Goal: Feedback & Contribution: Leave review/rating

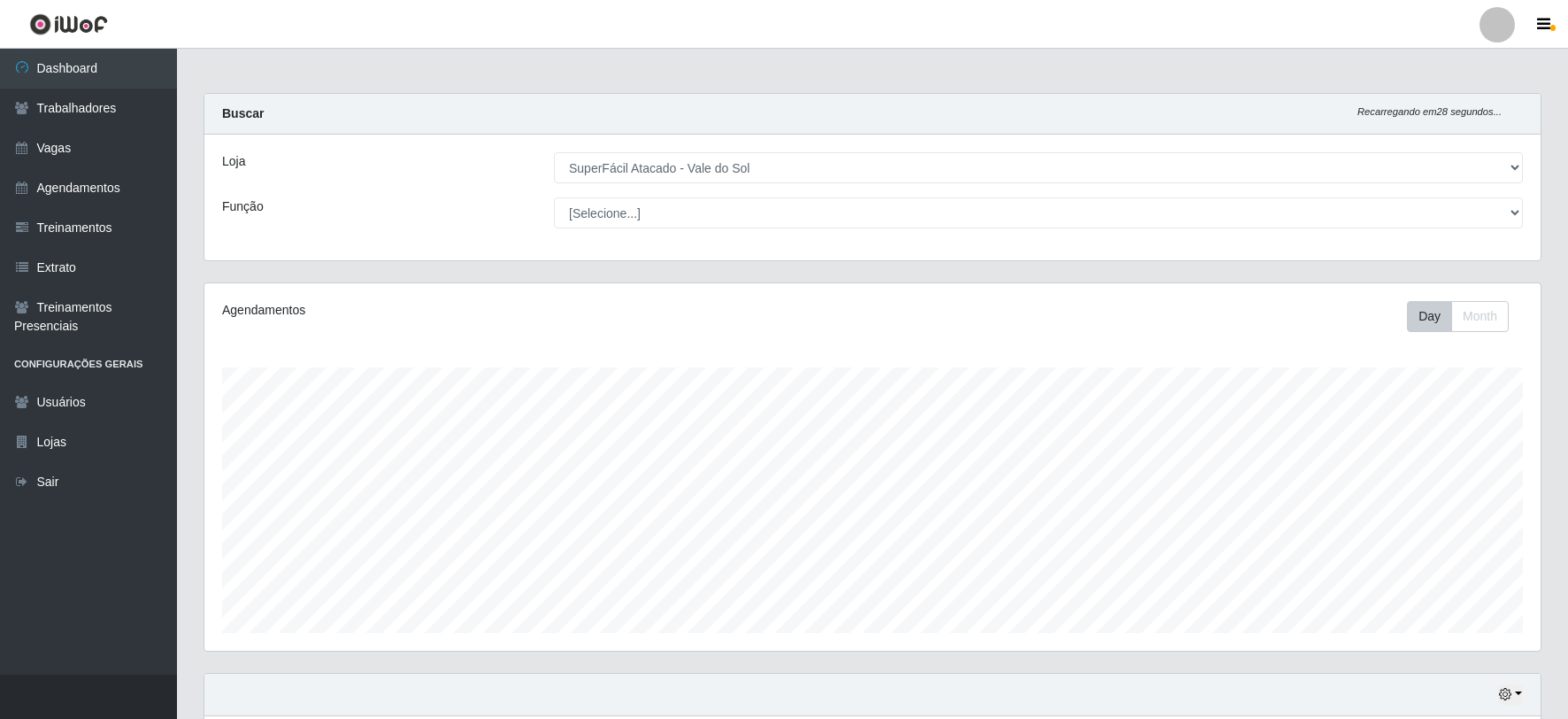
select select "502"
click at [554, 152] on select "[Selecione...] SuperFácil Atacado - Vale do Sol" at bounding box center [1038, 168] width 969 height 31
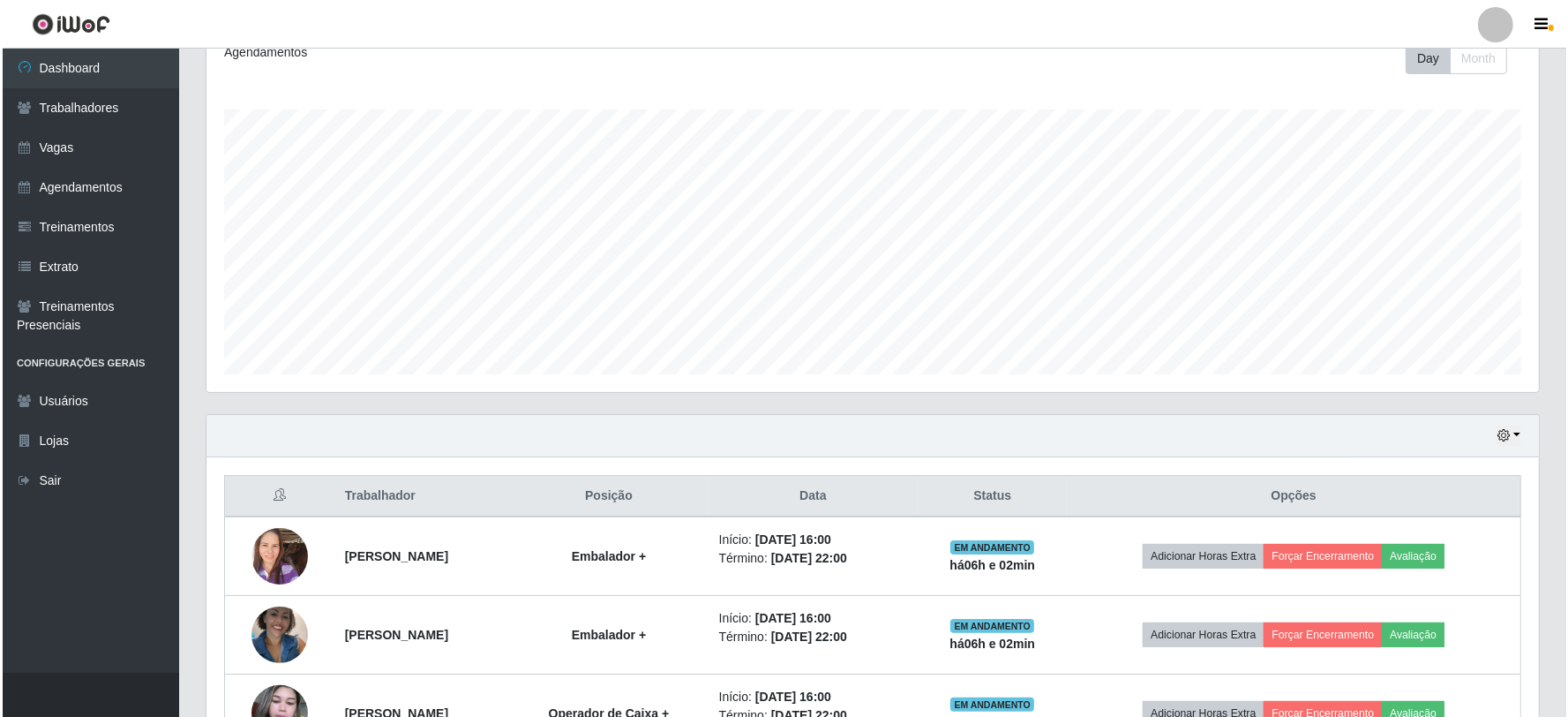
scroll to position [455, 0]
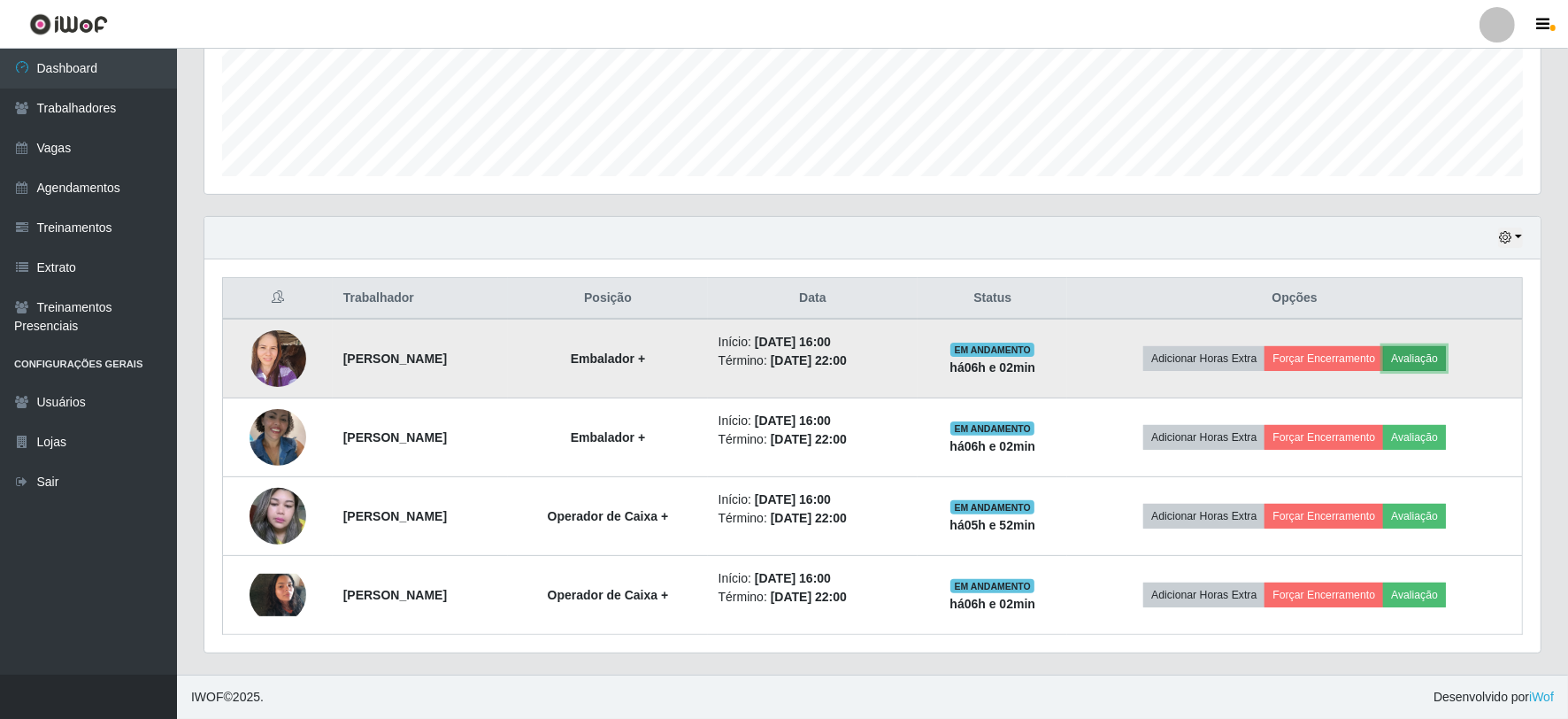
click at [1434, 353] on button "Avaliação" at bounding box center [1414, 358] width 63 height 25
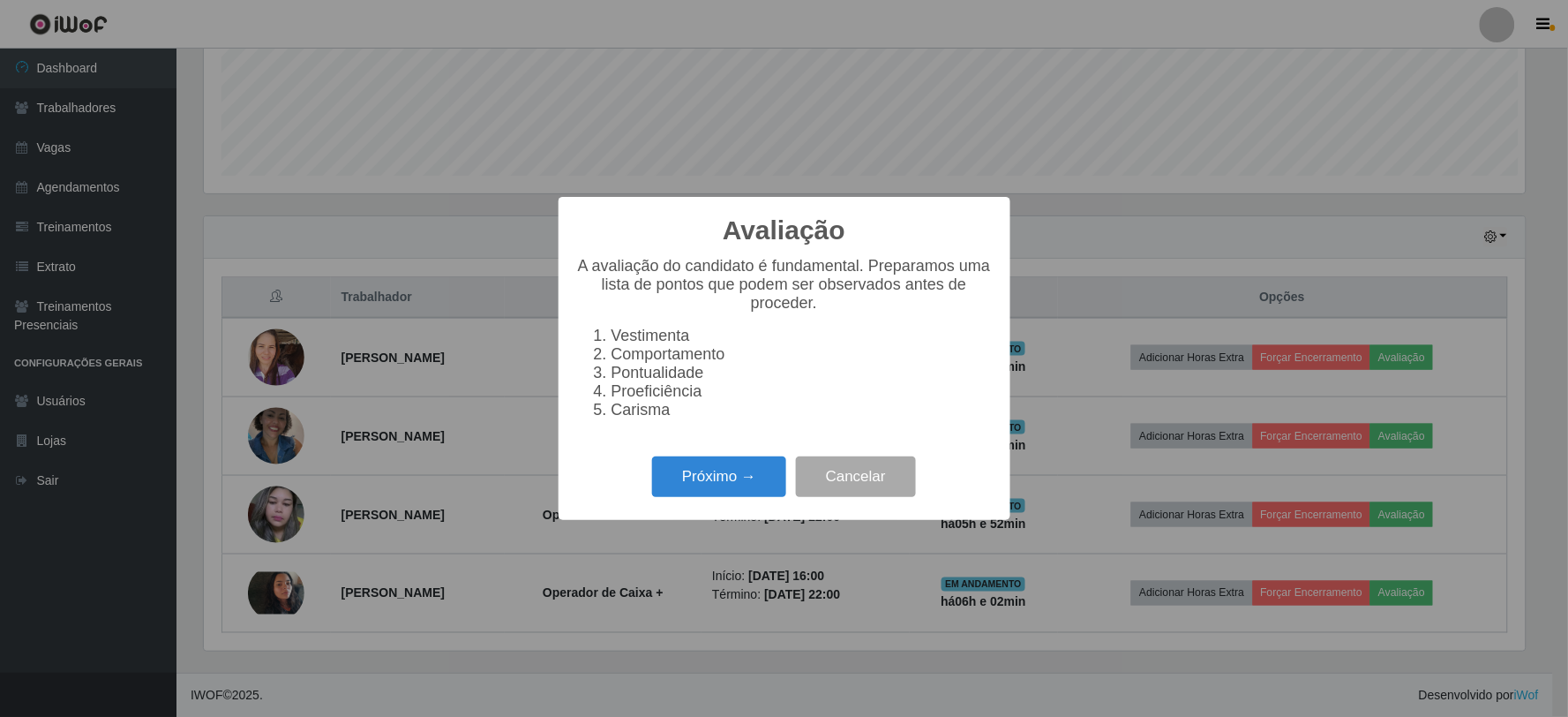
scroll to position [365, 1321]
click at [736, 484] on button "Próximo →" at bounding box center [719, 477] width 134 height 41
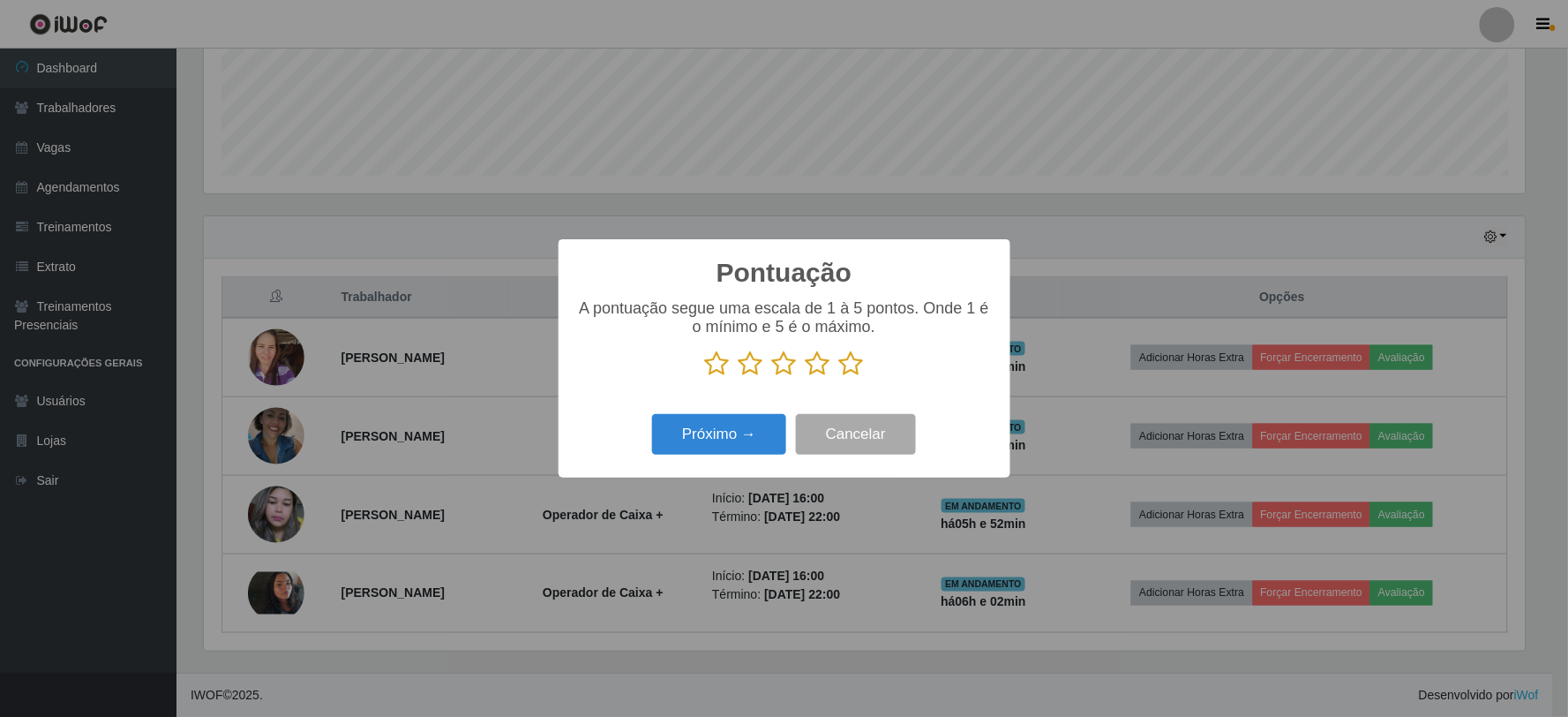
click at [850, 367] on icon at bounding box center [851, 363] width 24 height 26
click at [839, 377] on input "radio" at bounding box center [839, 377] width 0 height 0
click at [736, 442] on button "Próximo →" at bounding box center [719, 435] width 134 height 41
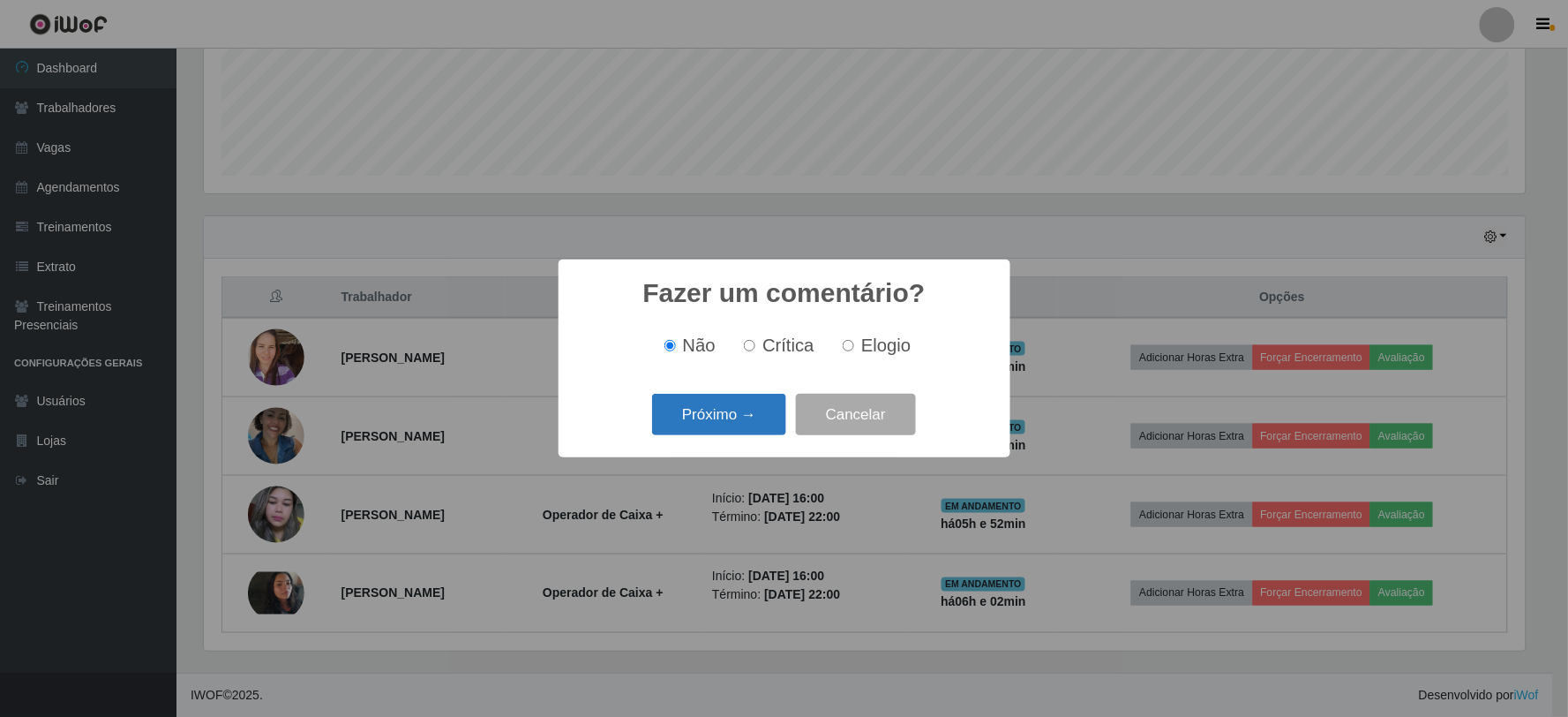
click at [746, 417] on button "Próximo →" at bounding box center [719, 414] width 134 height 41
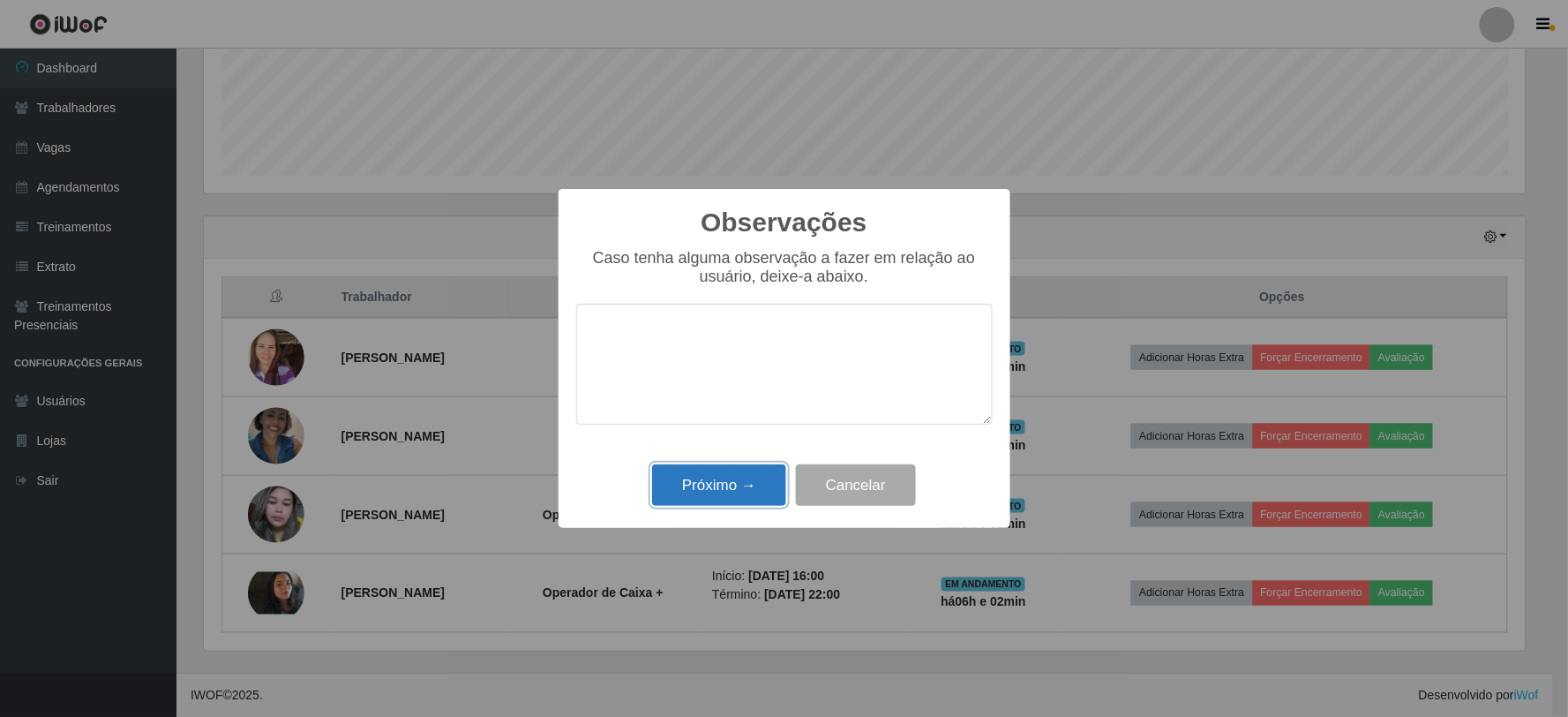
drag, startPoint x: 737, startPoint y: 484, endPoint x: 849, endPoint y: 474, distance: 112.4
click at [738, 484] on button "Próximo →" at bounding box center [719, 485] width 134 height 41
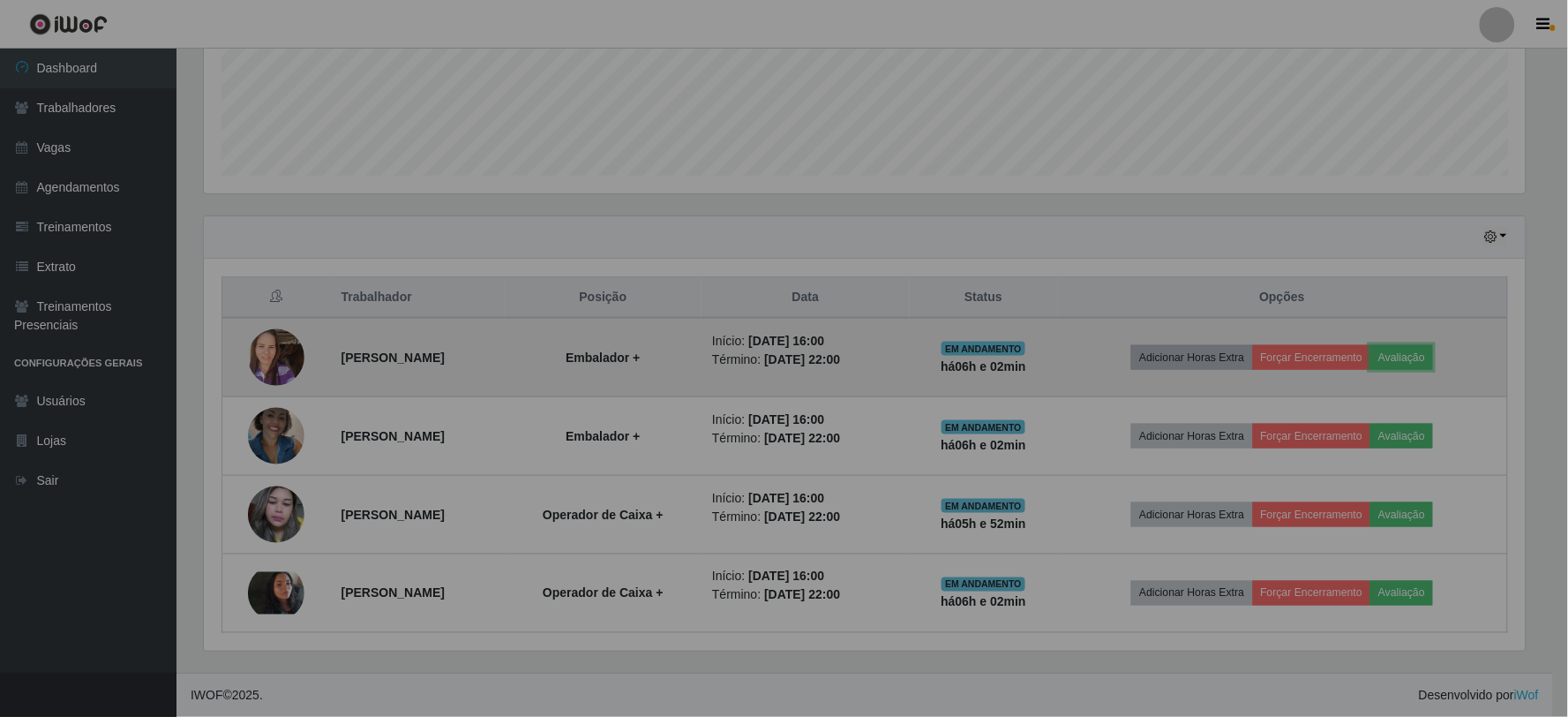
scroll to position [365, 1332]
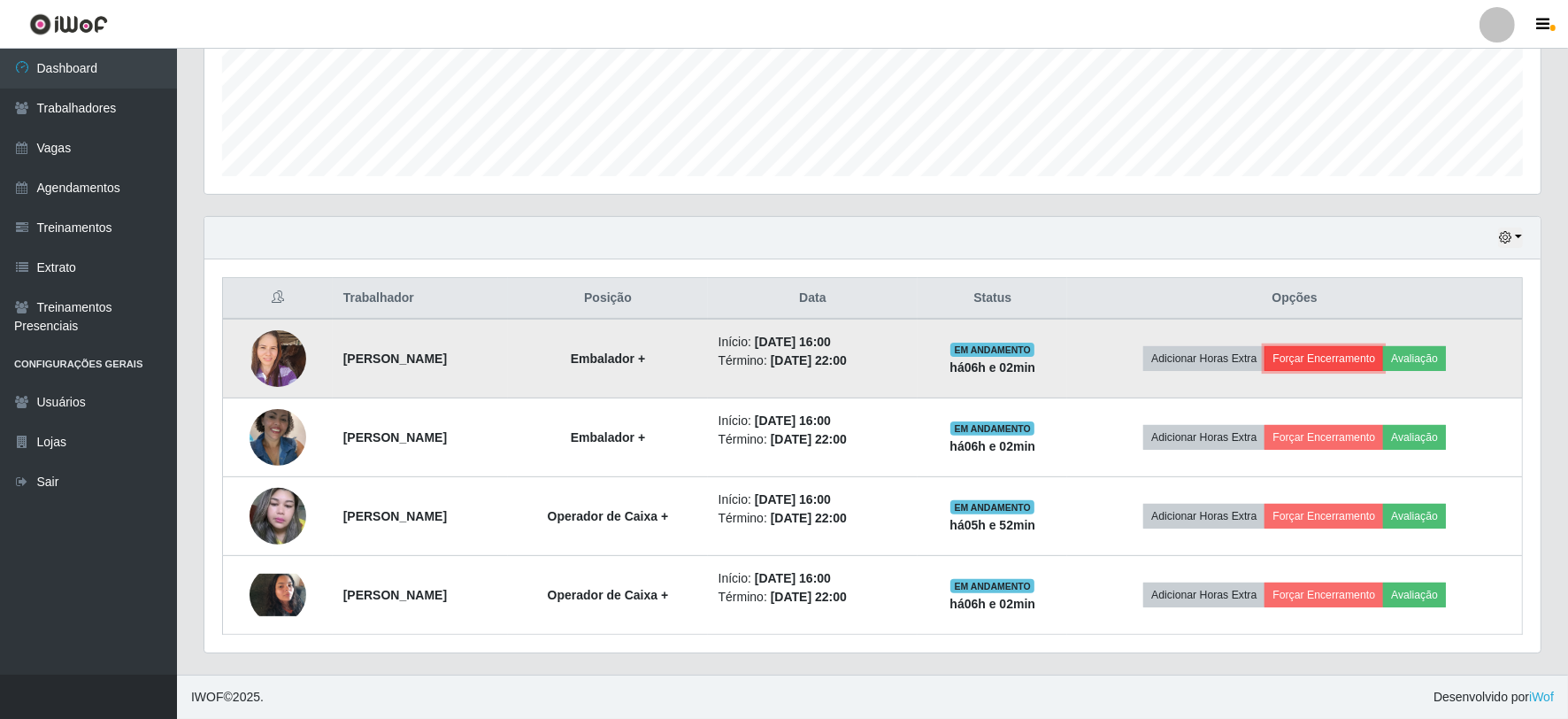
click at [1339, 356] on button "Forçar Encerramento" at bounding box center [1323, 358] width 119 height 25
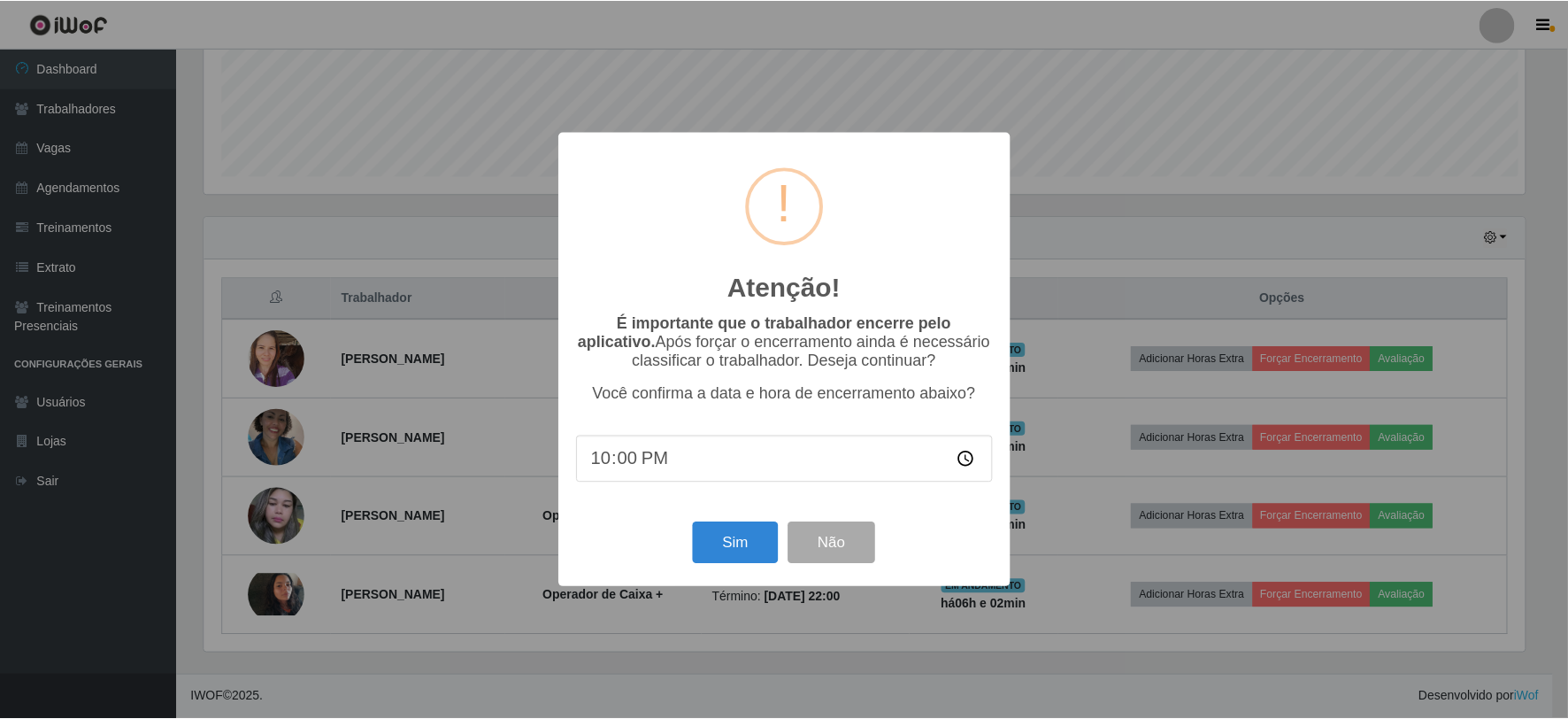
scroll to position [366, 1325]
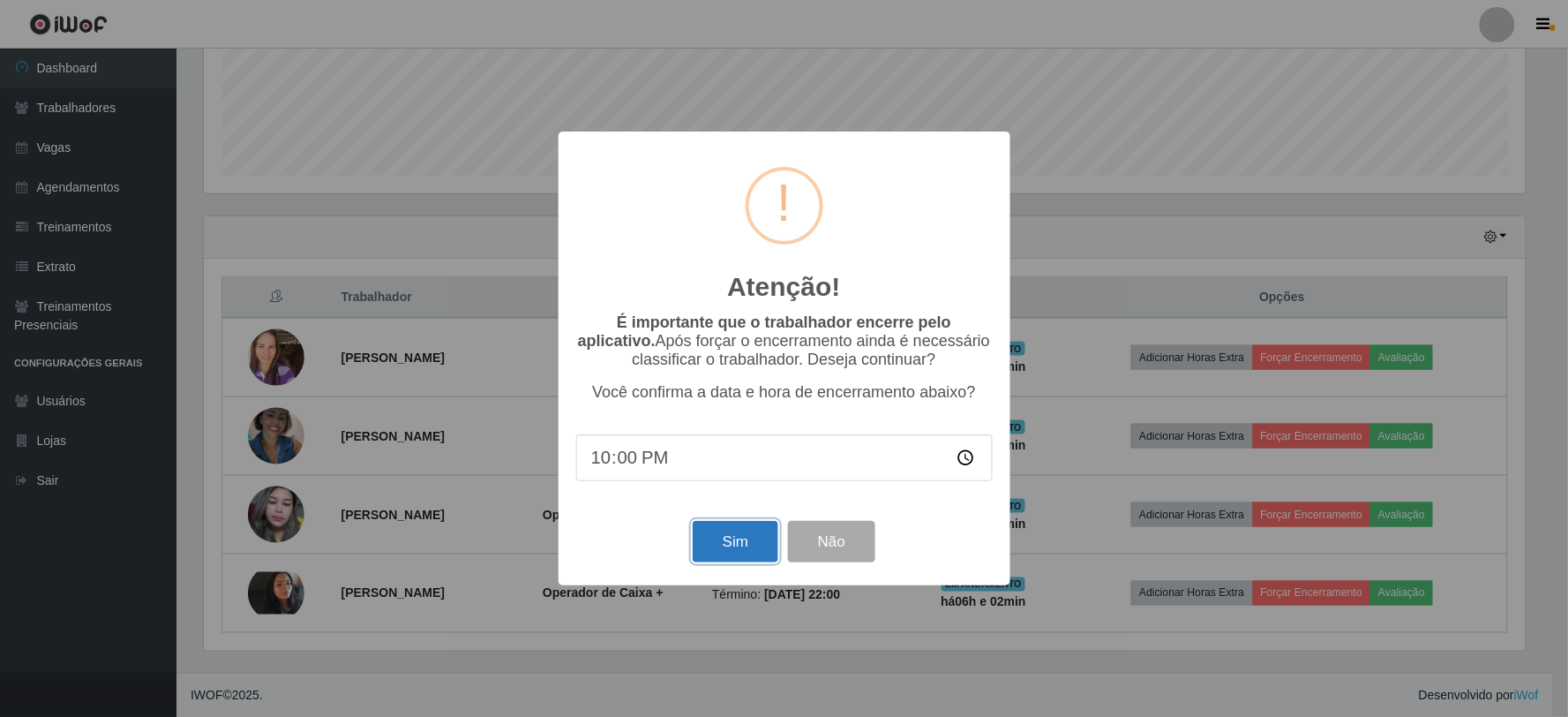
click at [708, 549] on button "Sim" at bounding box center [735, 542] width 85 height 41
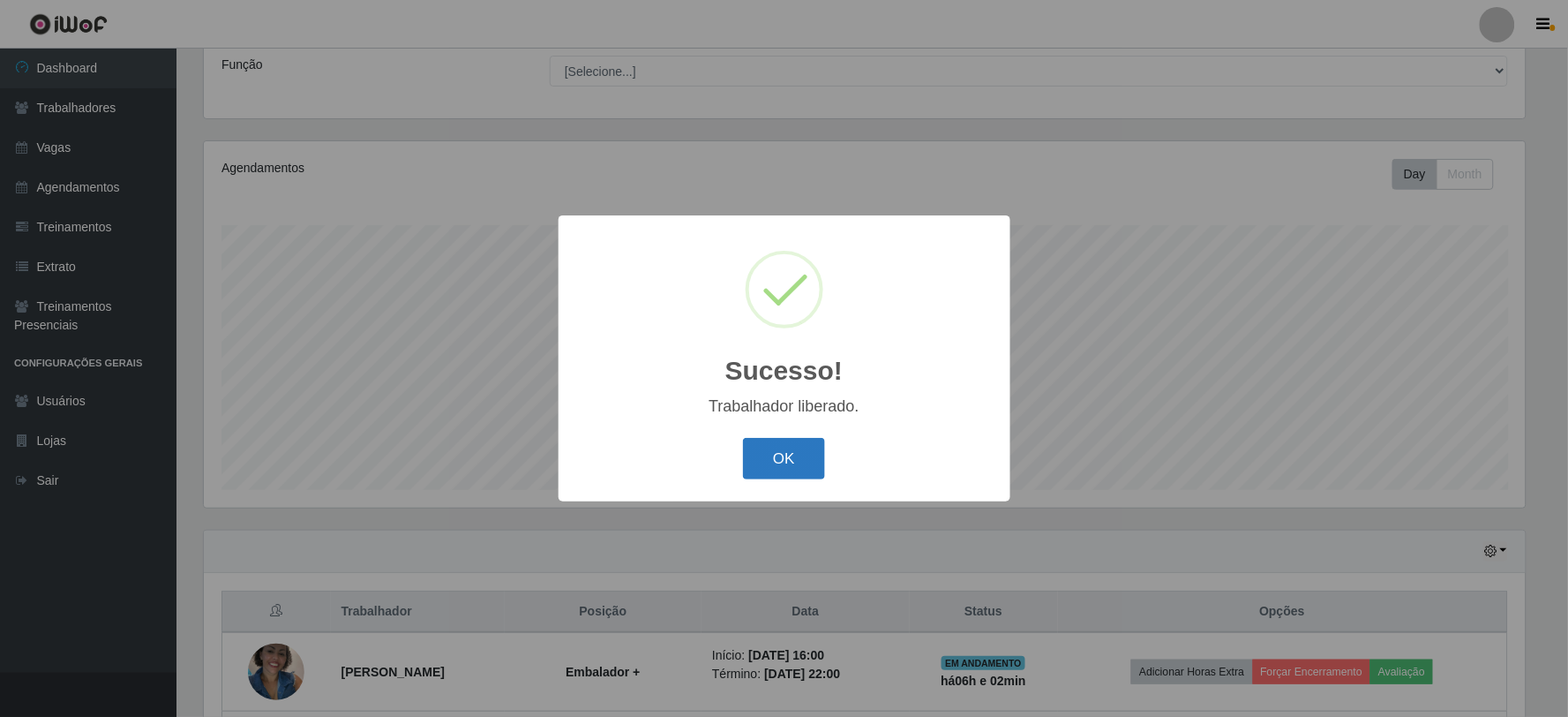
click at [787, 460] on button "OK" at bounding box center [784, 458] width 82 height 41
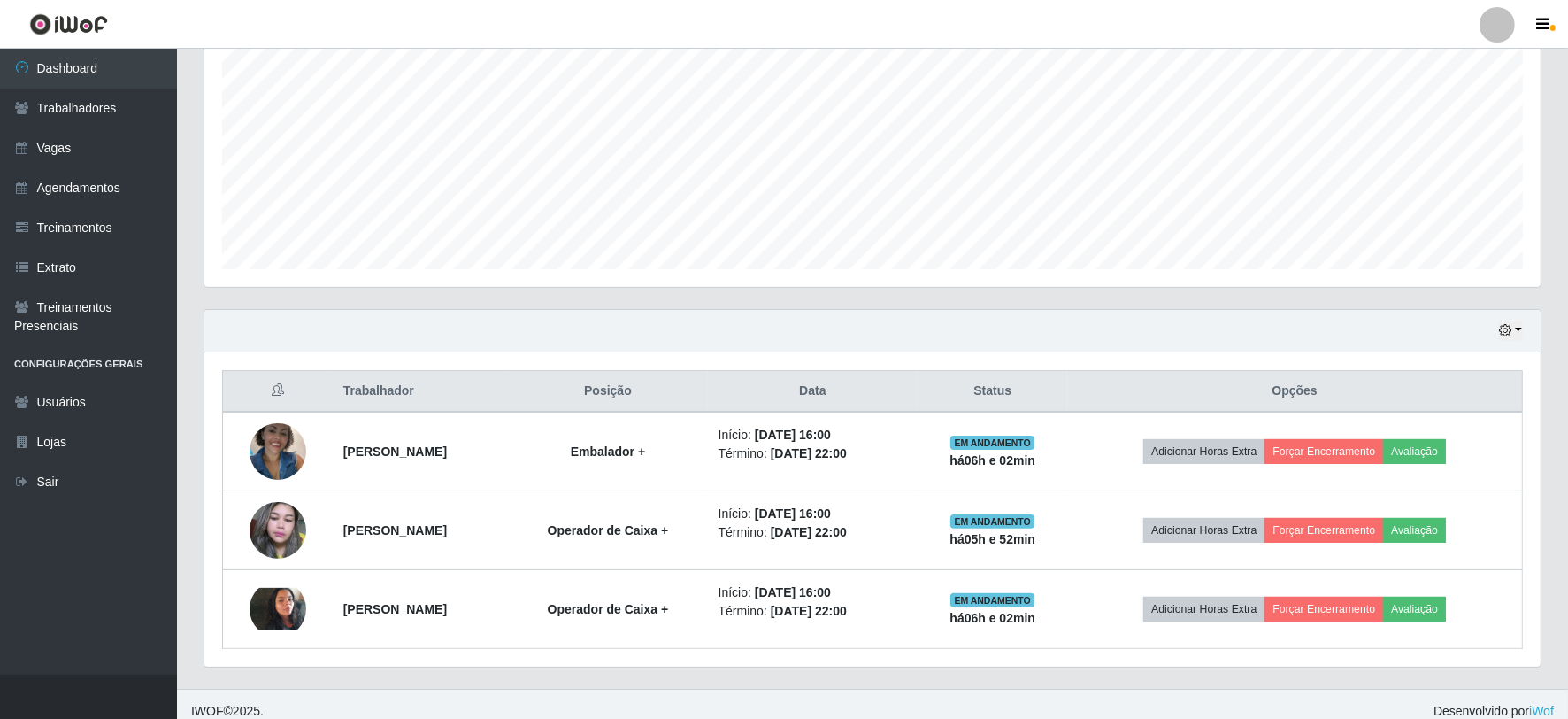
scroll to position [378, 0]
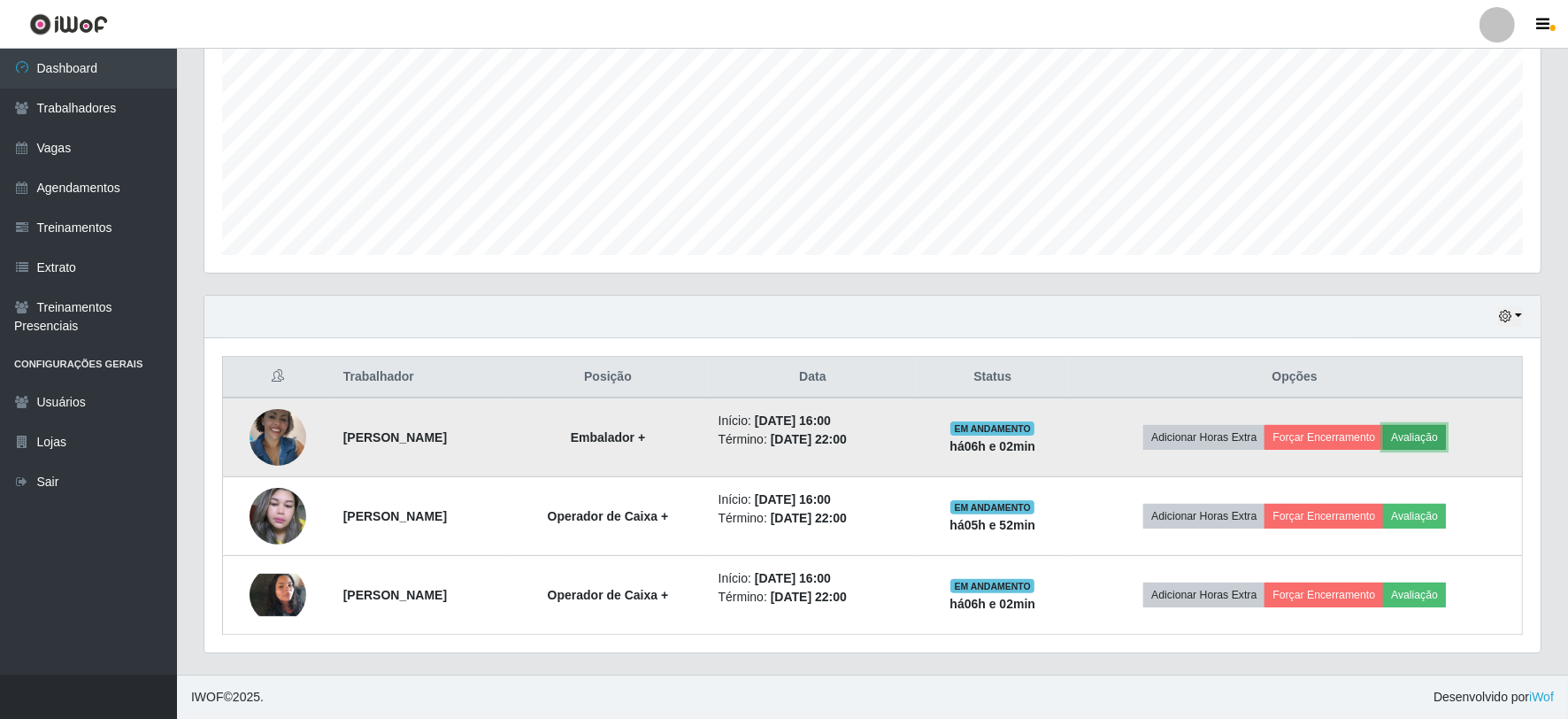
click at [1445, 436] on button "Avaliação" at bounding box center [1414, 436] width 63 height 25
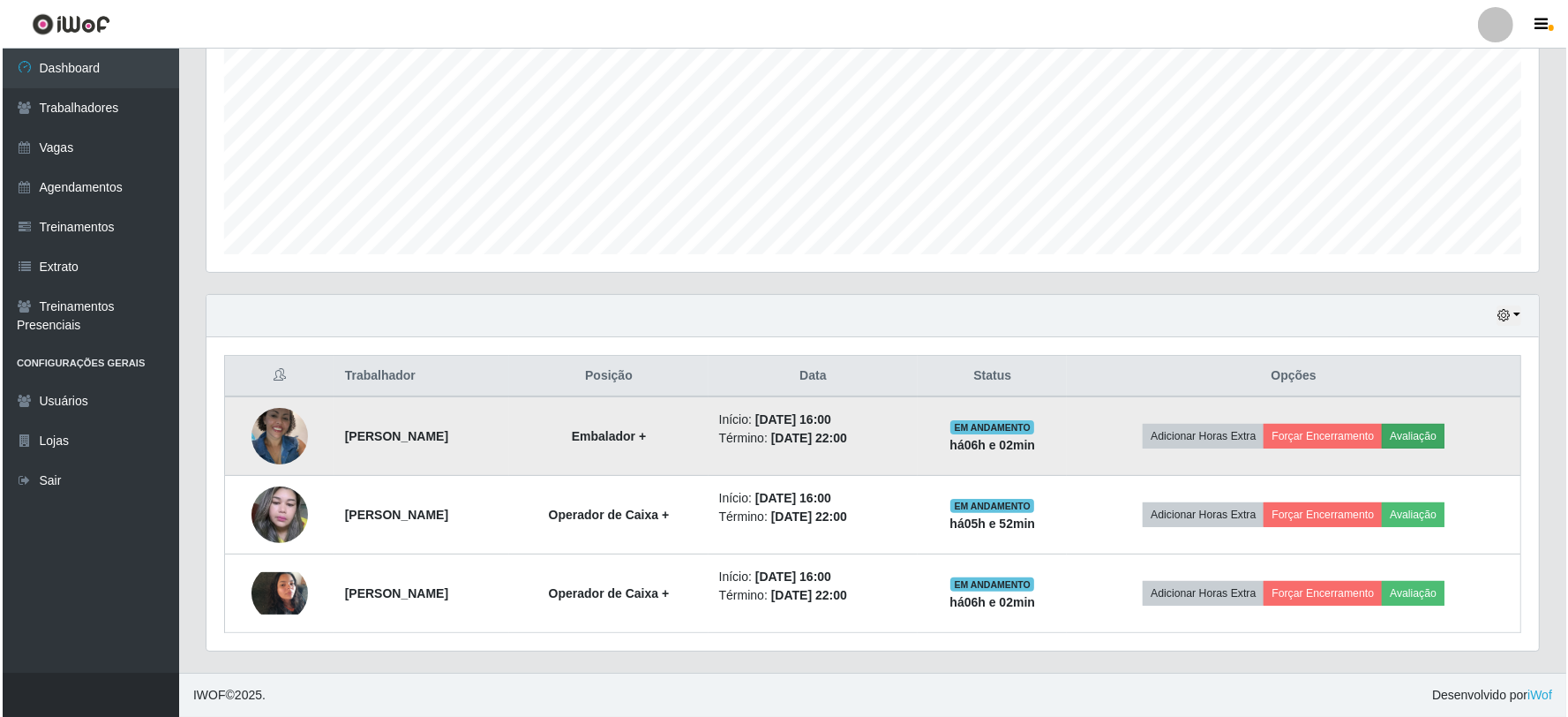
scroll to position [365, 1321]
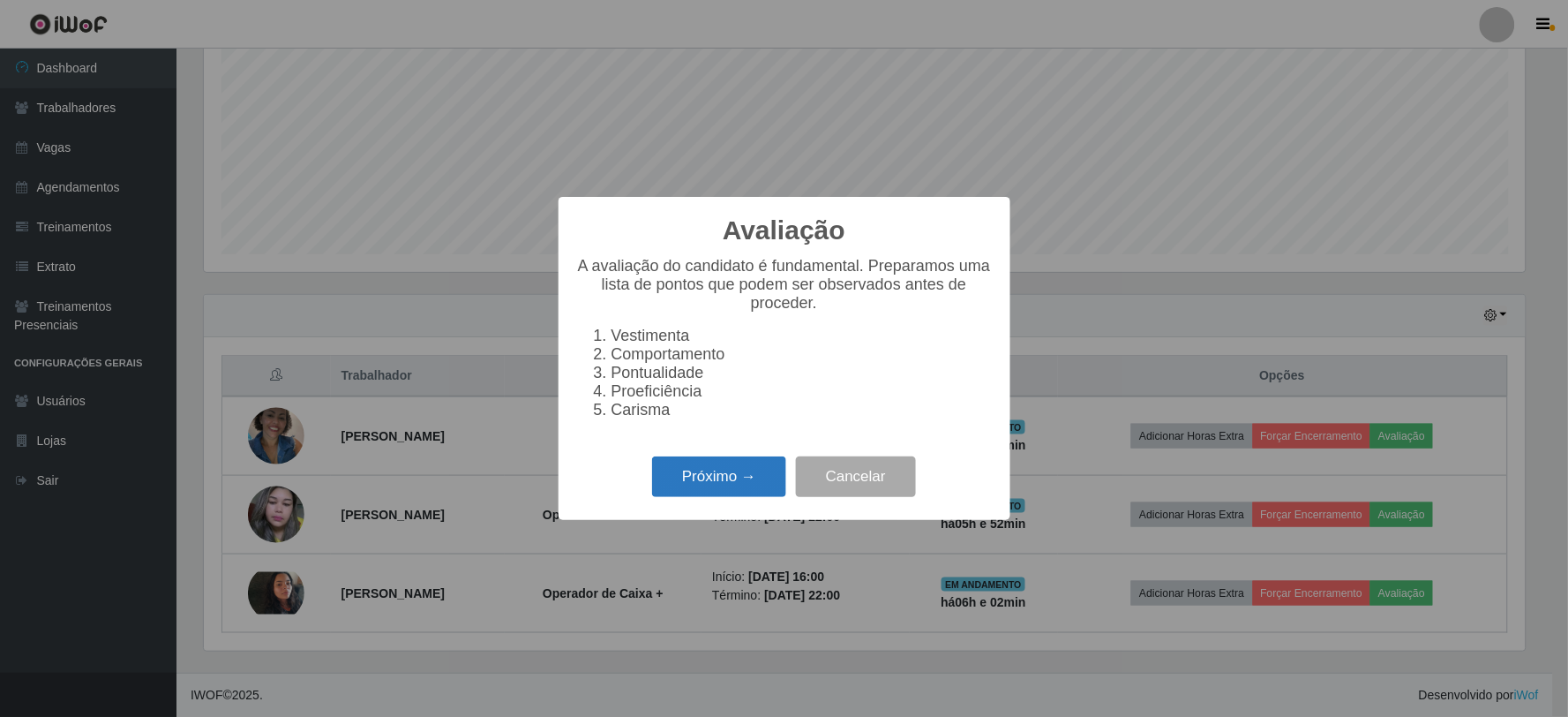
click at [744, 488] on button "Próximo →" at bounding box center [719, 477] width 134 height 41
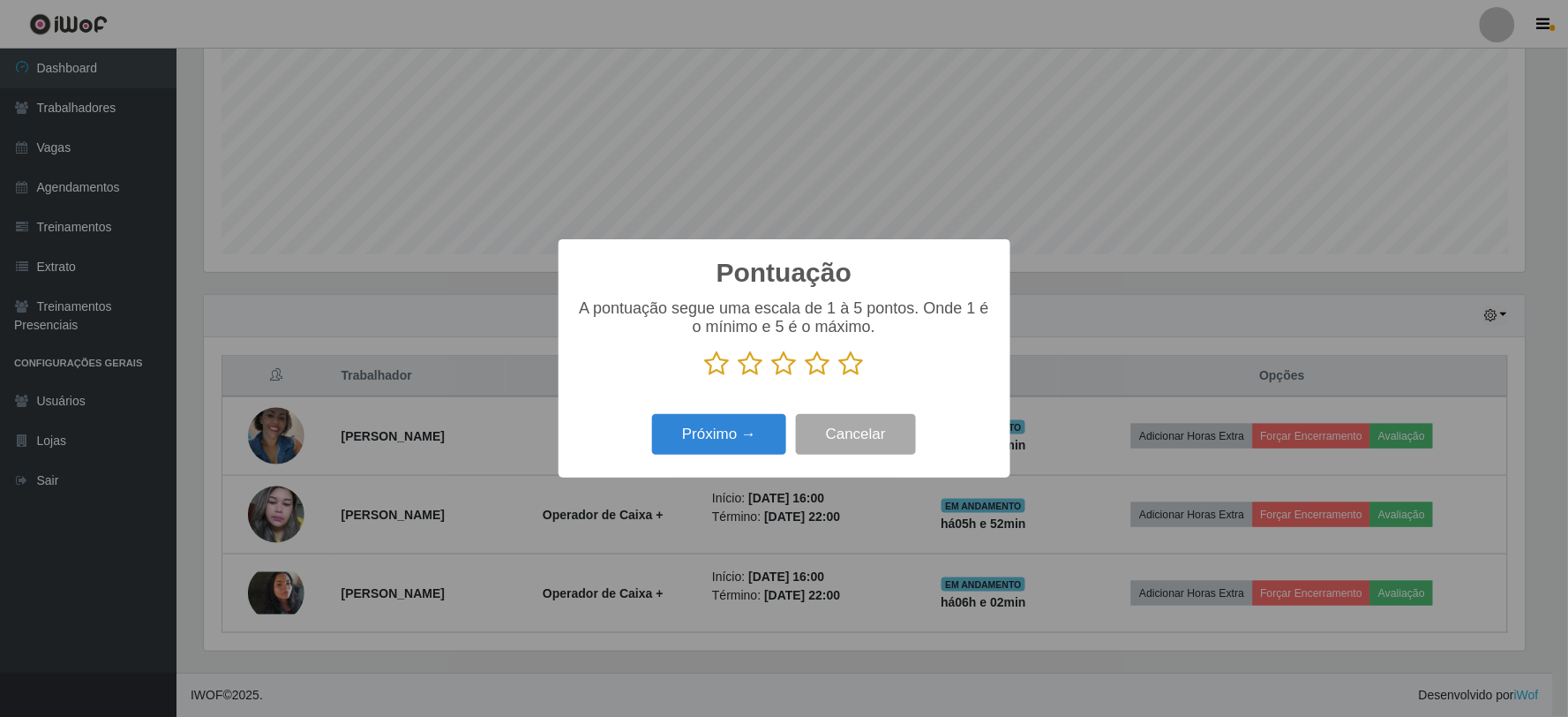
click at [842, 367] on icon at bounding box center [851, 363] width 24 height 26
click at [839, 377] on input "radio" at bounding box center [839, 377] width 0 height 0
click at [653, 435] on button "Próximo →" at bounding box center [719, 435] width 134 height 41
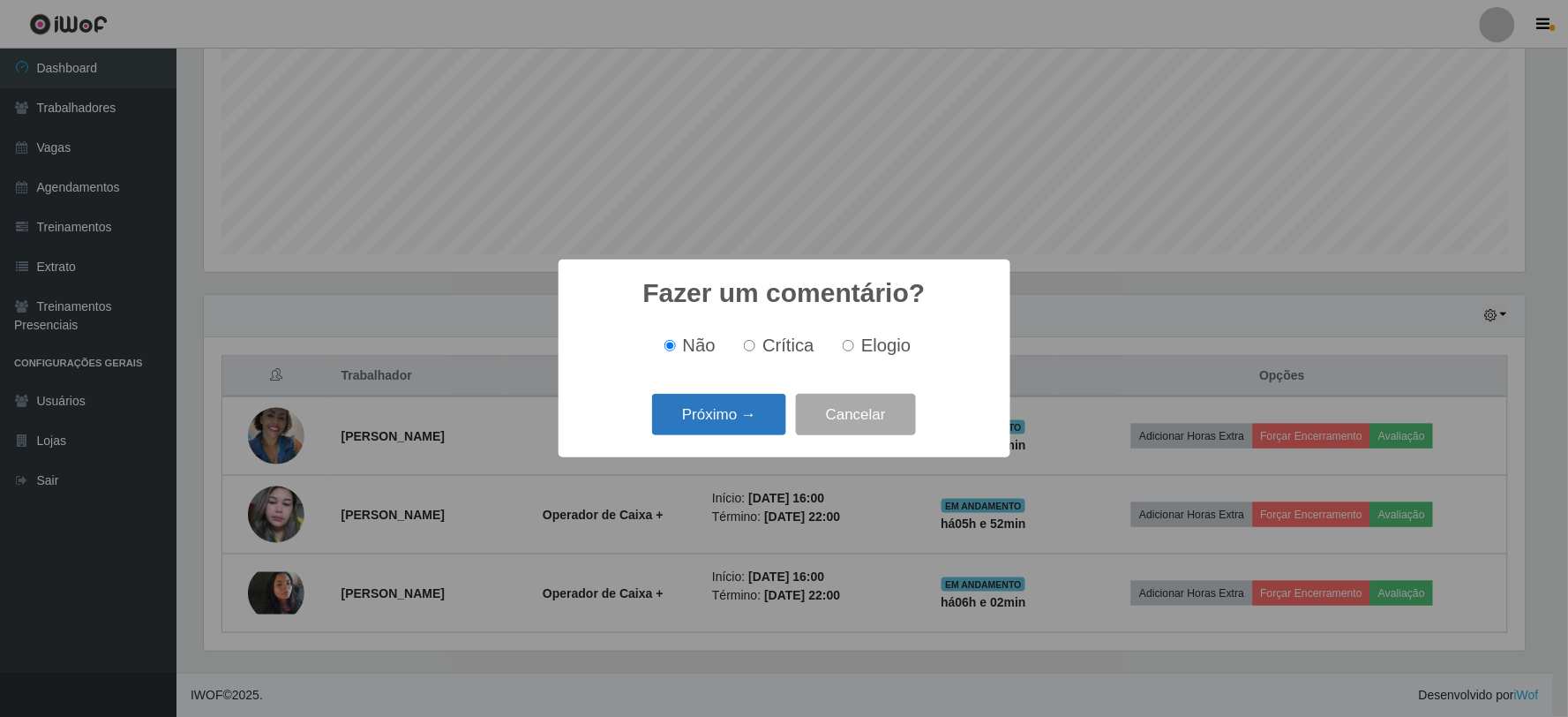
click at [735, 419] on button "Próximo →" at bounding box center [719, 414] width 134 height 41
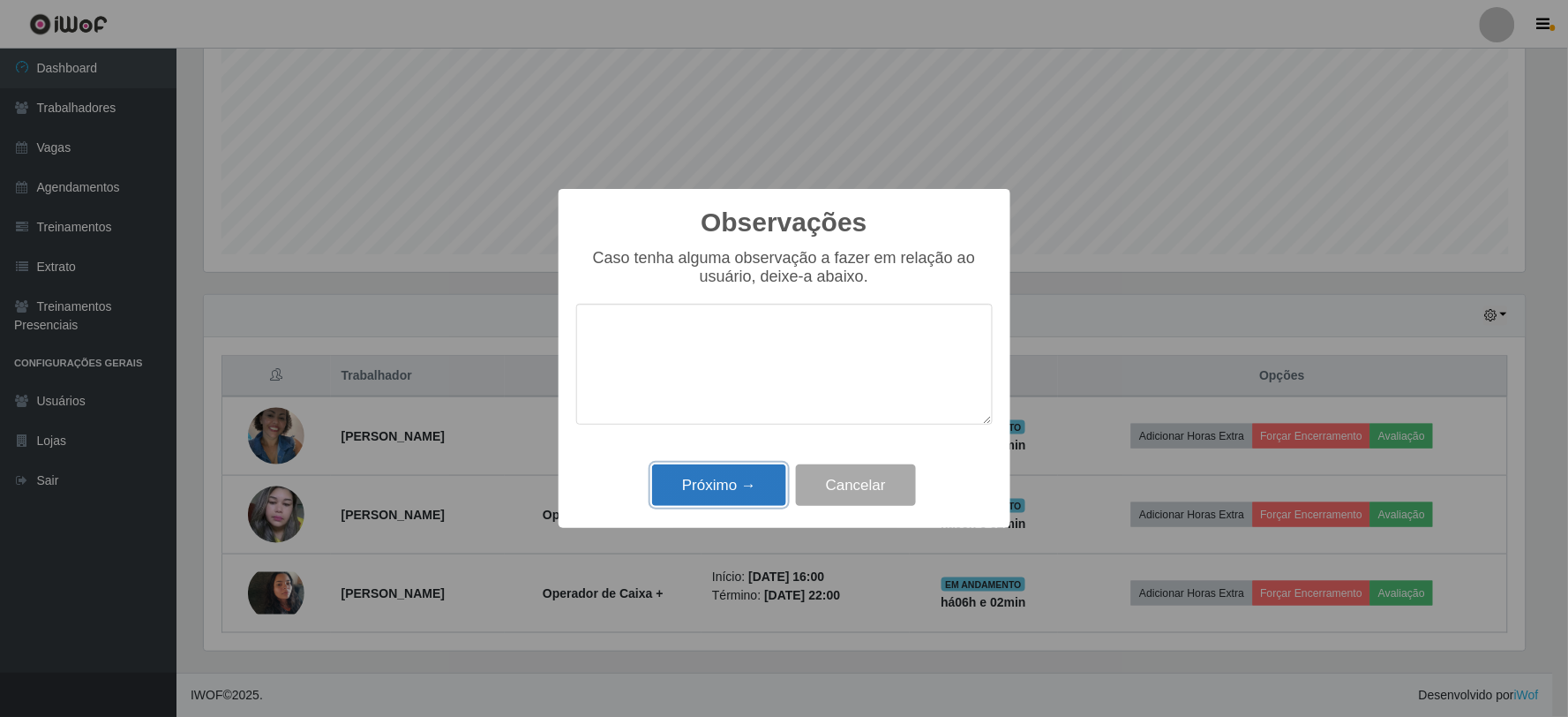
click at [736, 468] on button "Próximo →" at bounding box center [719, 485] width 134 height 41
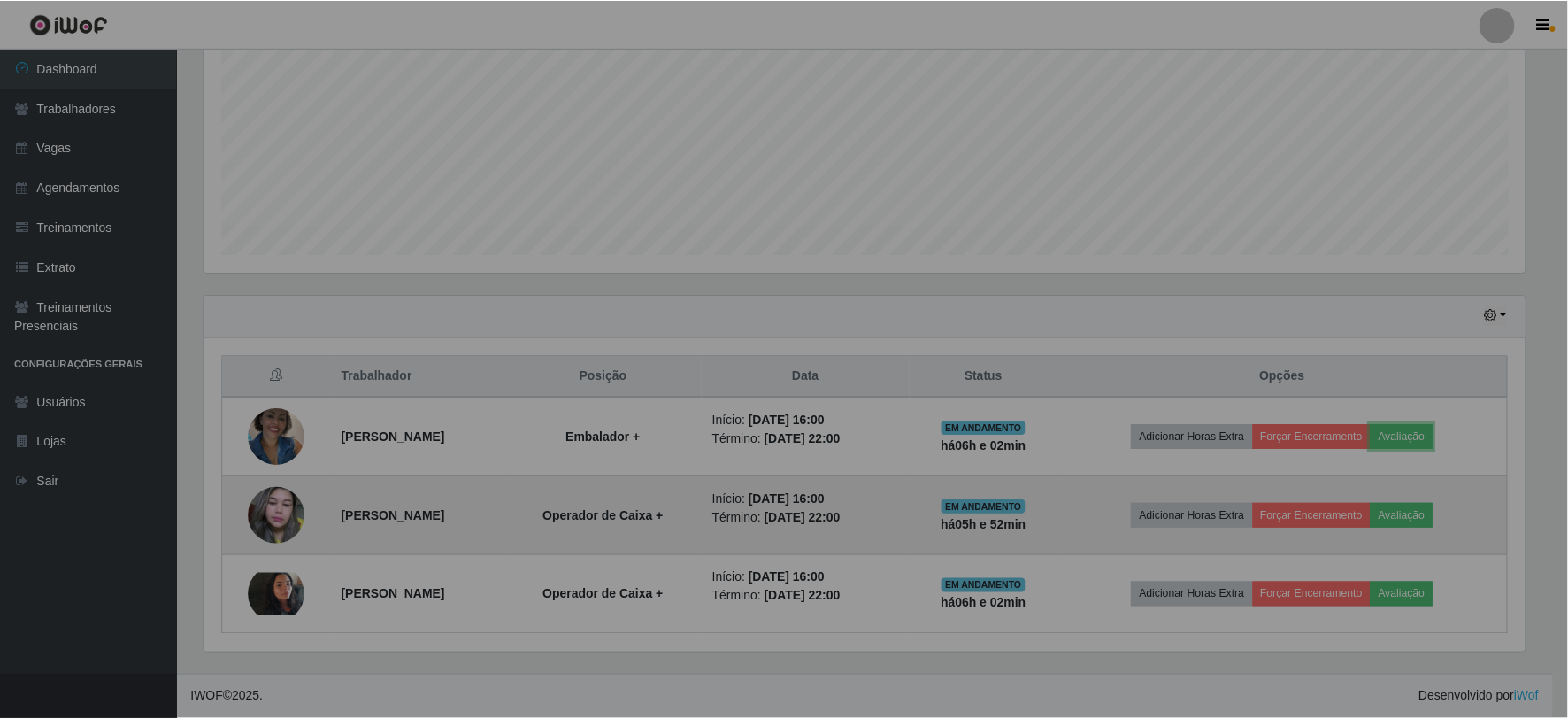
scroll to position [366, 1335]
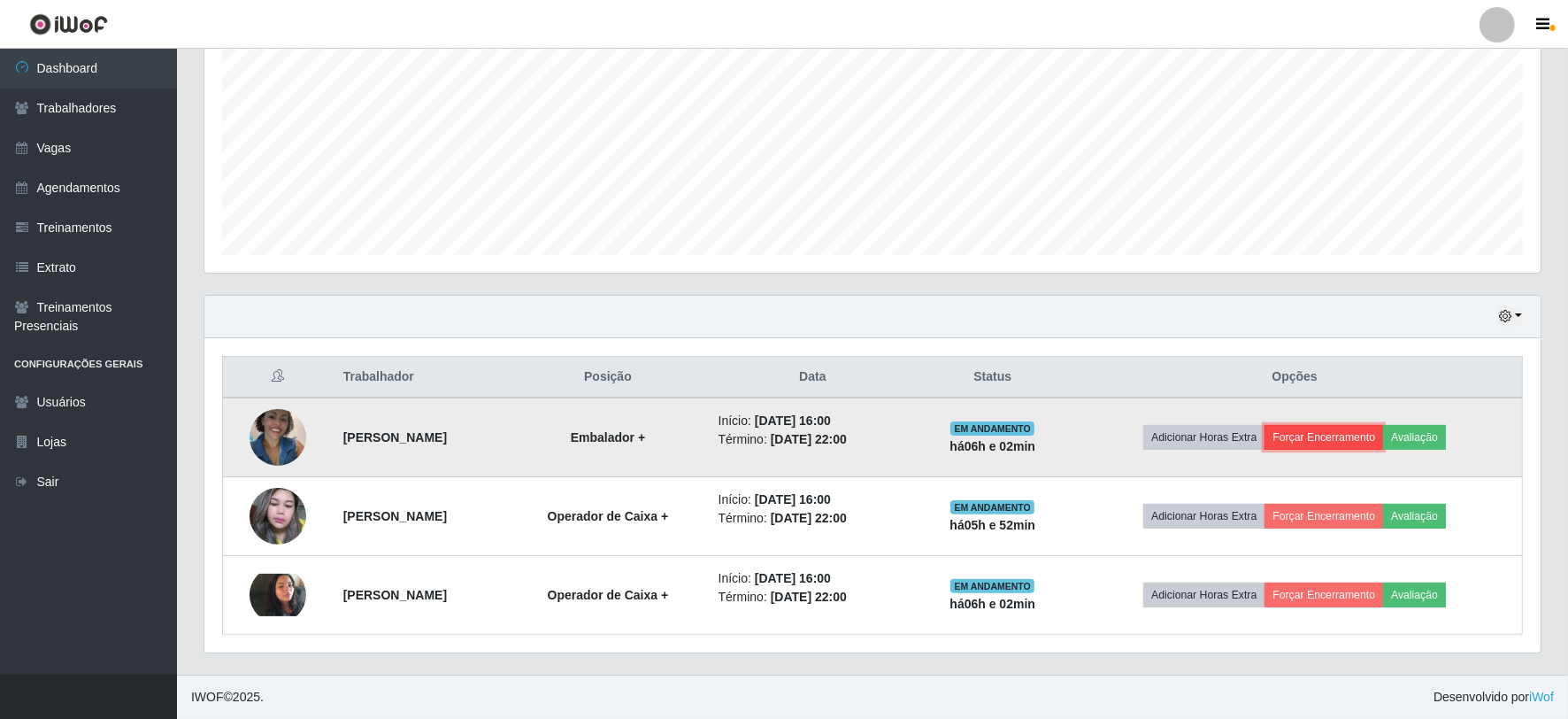
click at [1329, 443] on button "Forçar Encerramento" at bounding box center [1323, 436] width 119 height 25
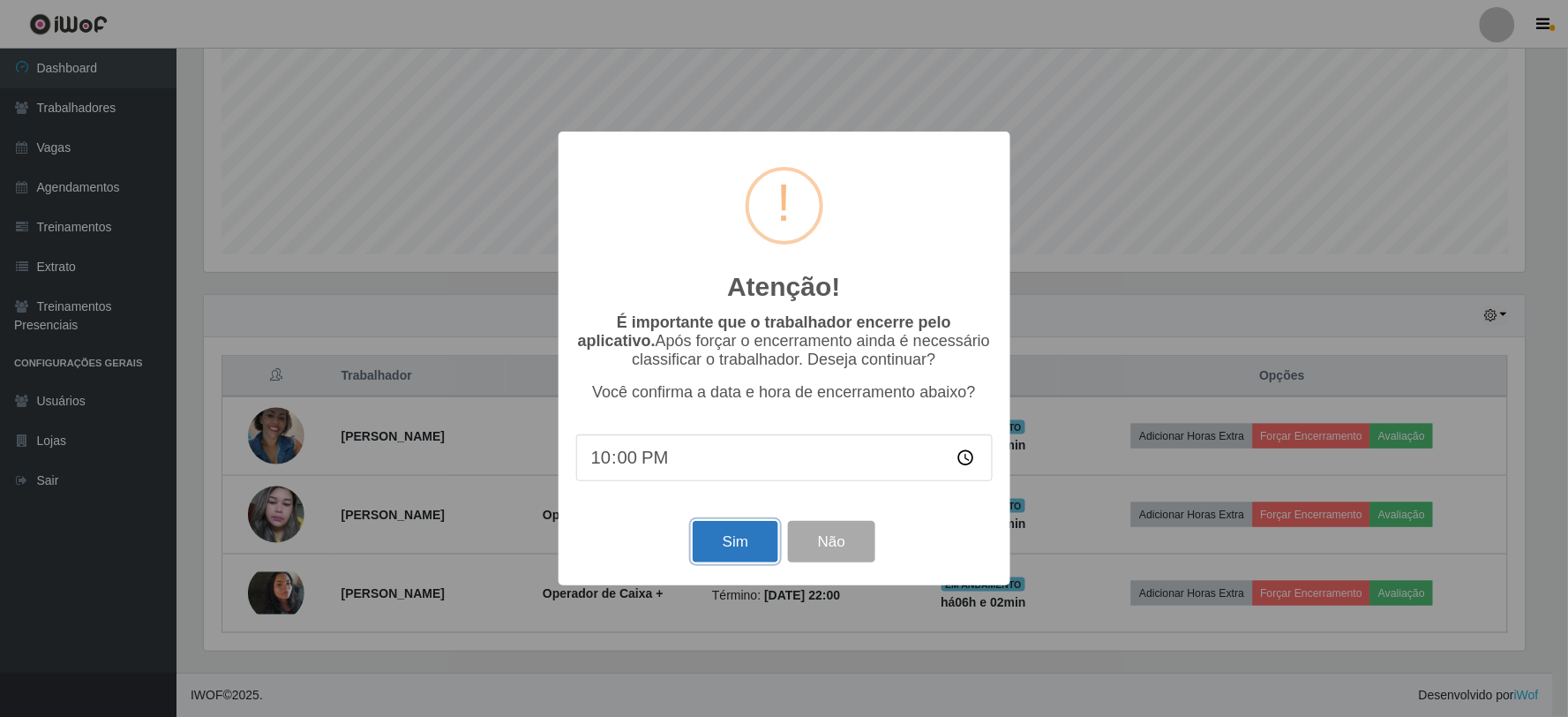
click at [744, 544] on button "Sim" at bounding box center [735, 542] width 85 height 41
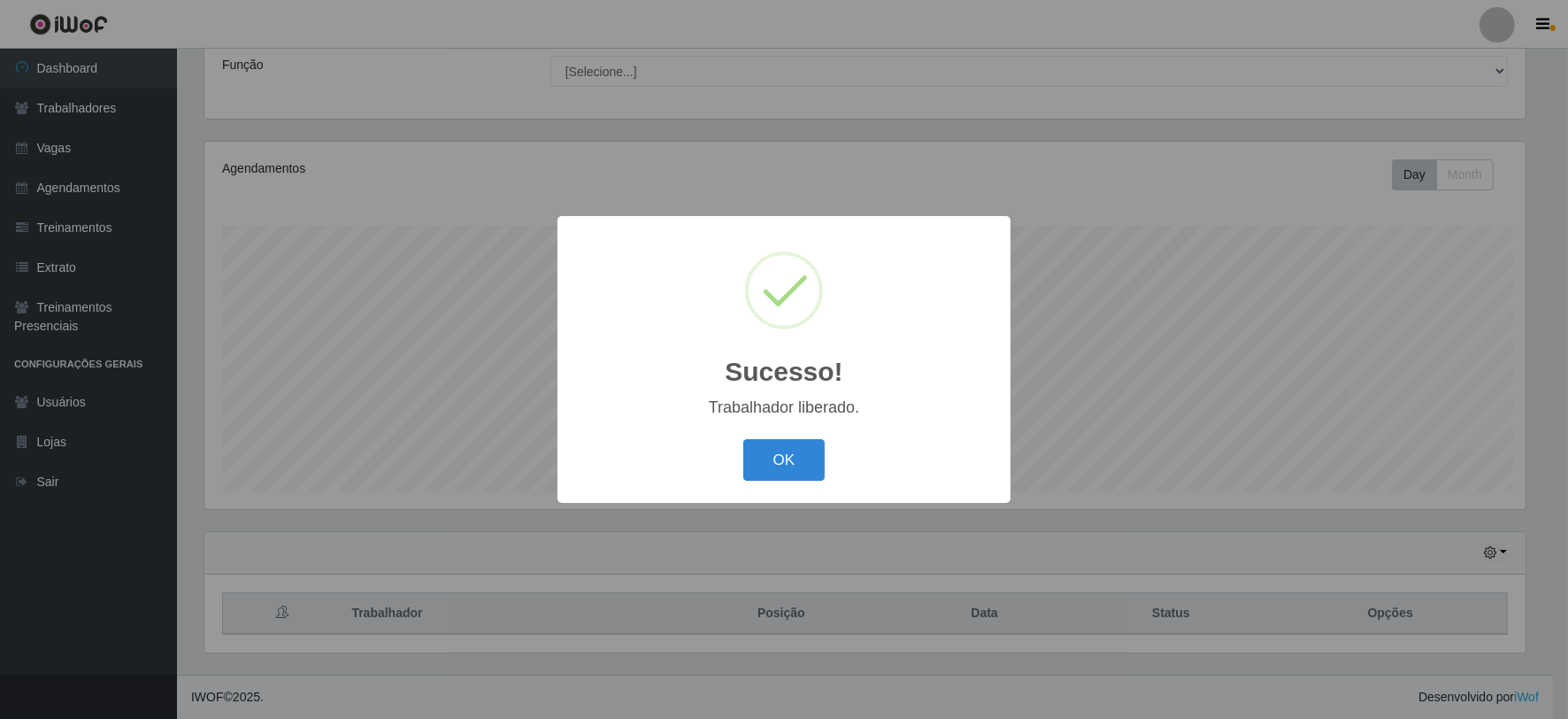
scroll to position [0, 0]
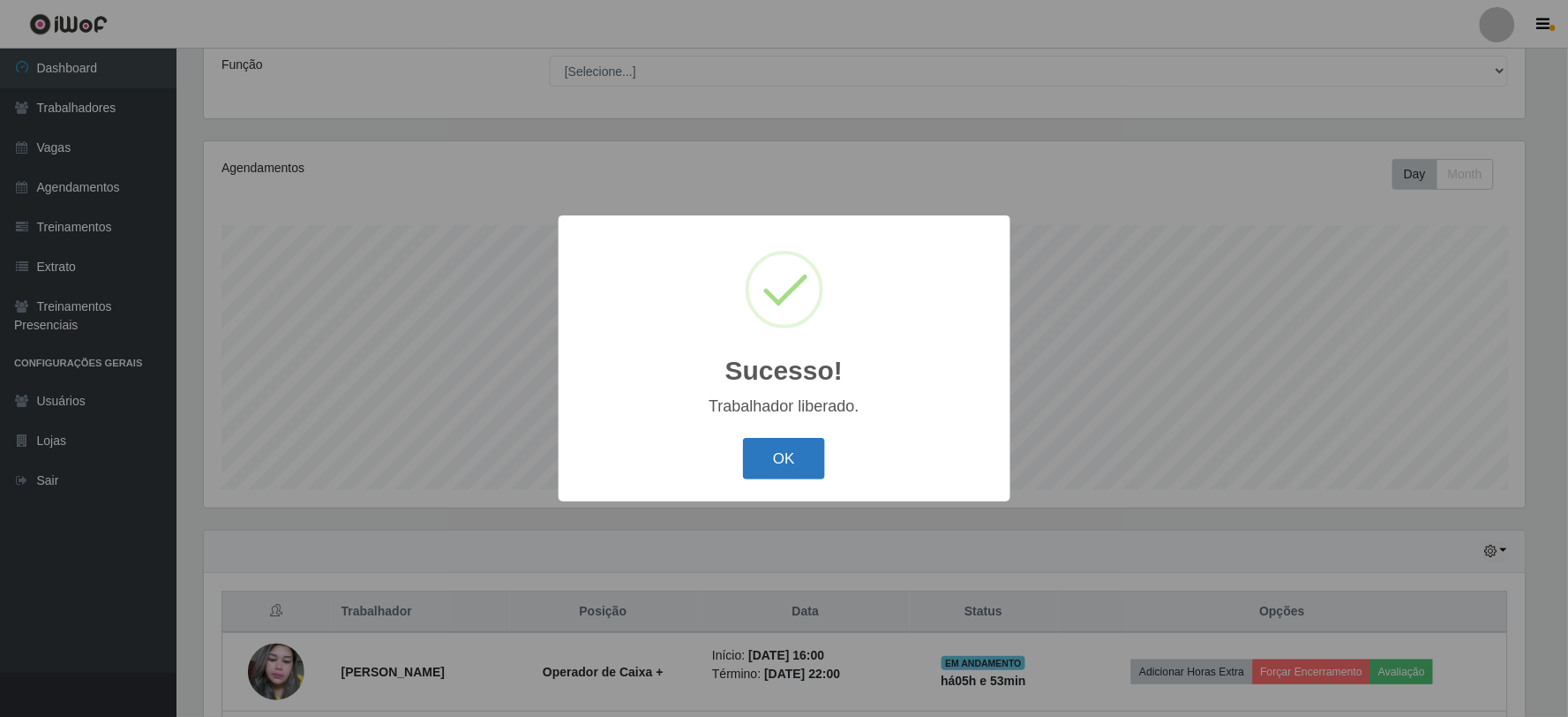
click at [800, 459] on button "OK" at bounding box center [784, 458] width 82 height 41
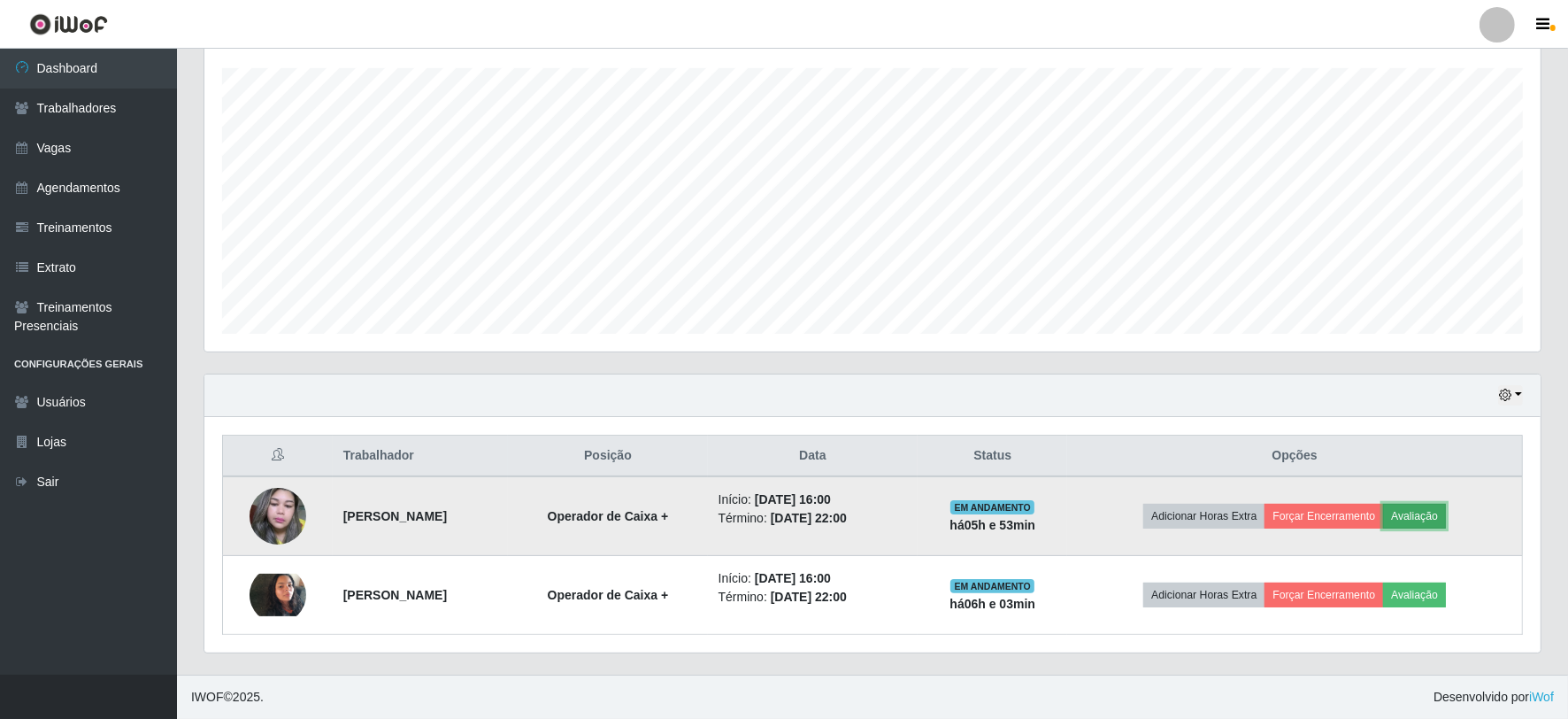
click at [1419, 511] on button "Avaliação" at bounding box center [1414, 516] width 63 height 25
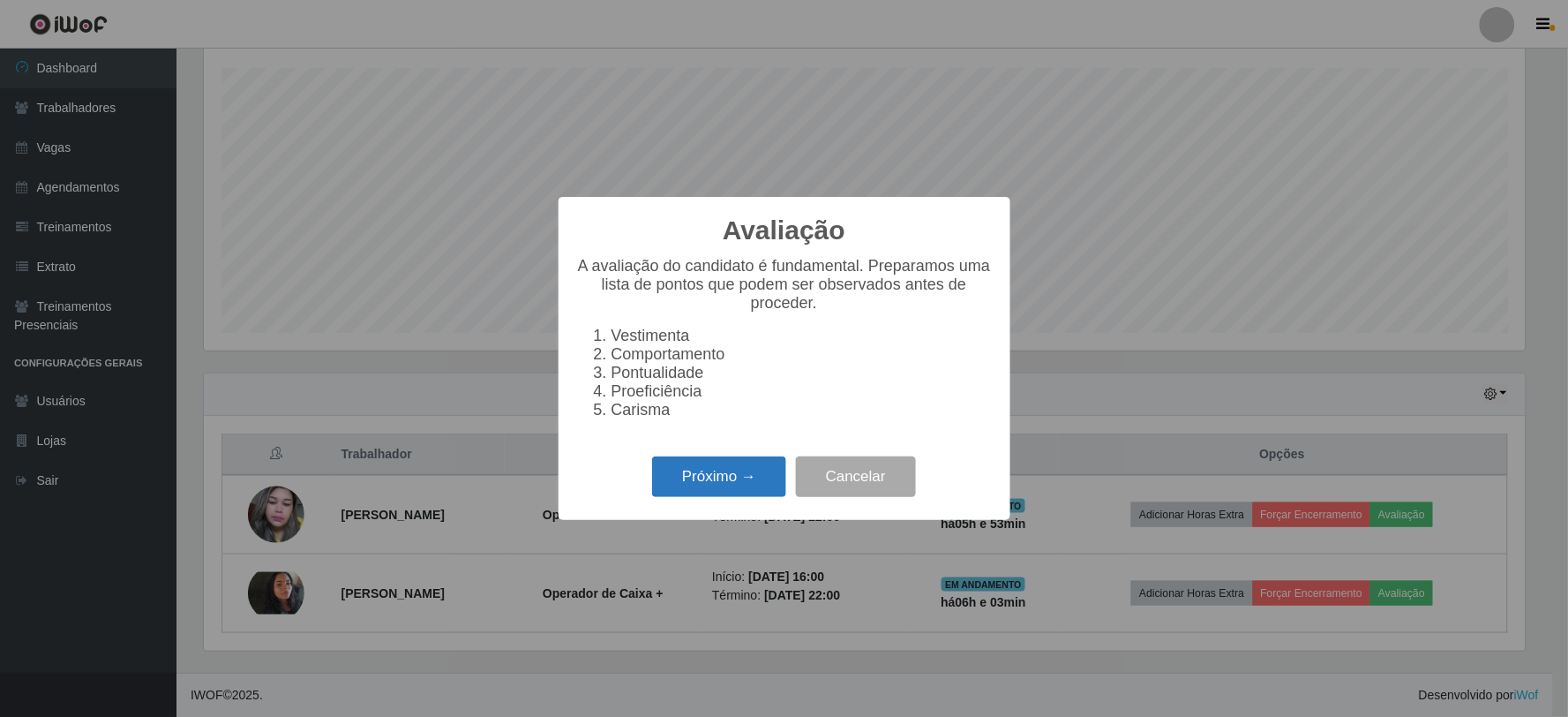
click at [675, 486] on button "Próximo →" at bounding box center [719, 477] width 134 height 41
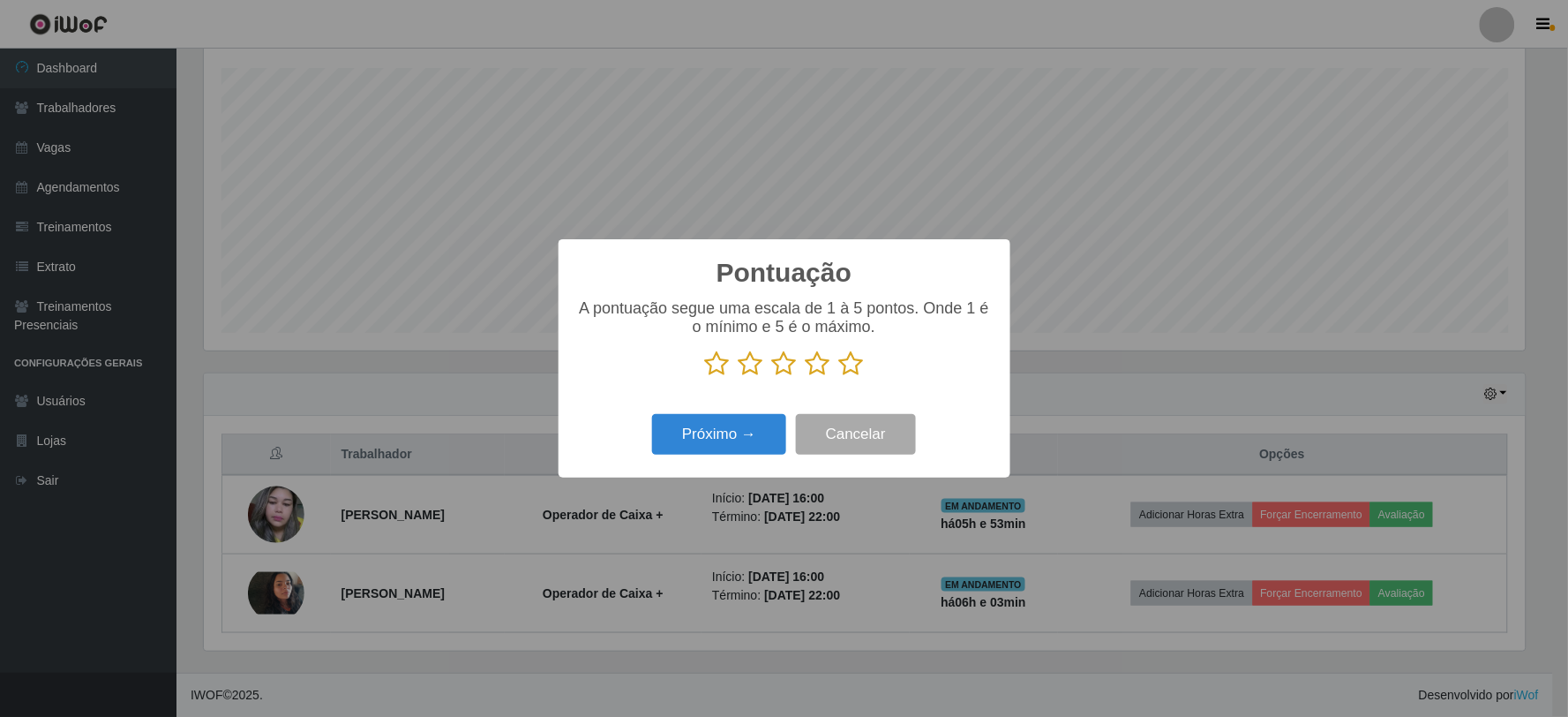
click at [851, 367] on icon at bounding box center [851, 363] width 24 height 26
click at [839, 377] on input "radio" at bounding box center [839, 377] width 0 height 0
click at [743, 425] on button "Próximo →" at bounding box center [719, 435] width 134 height 41
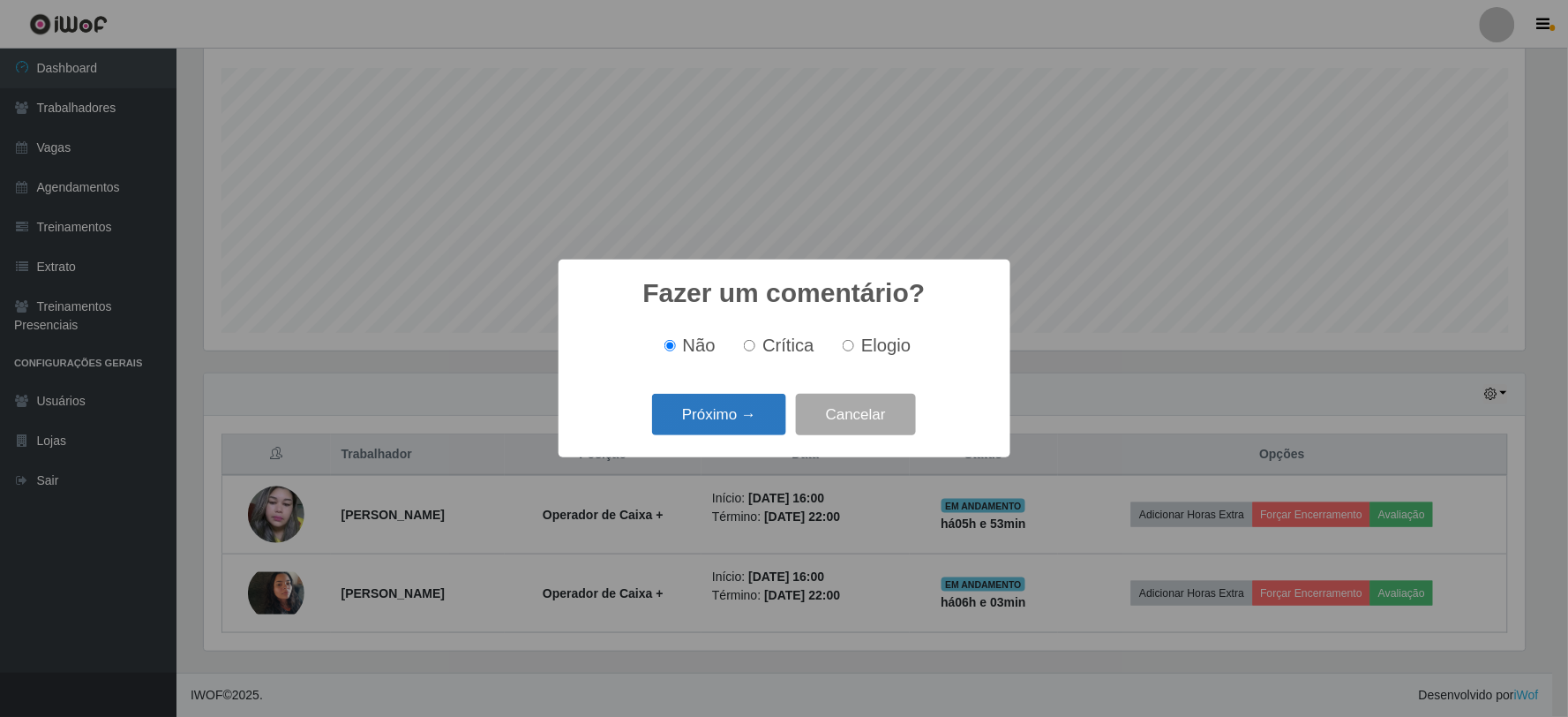
click at [756, 413] on button "Próximo →" at bounding box center [719, 414] width 134 height 41
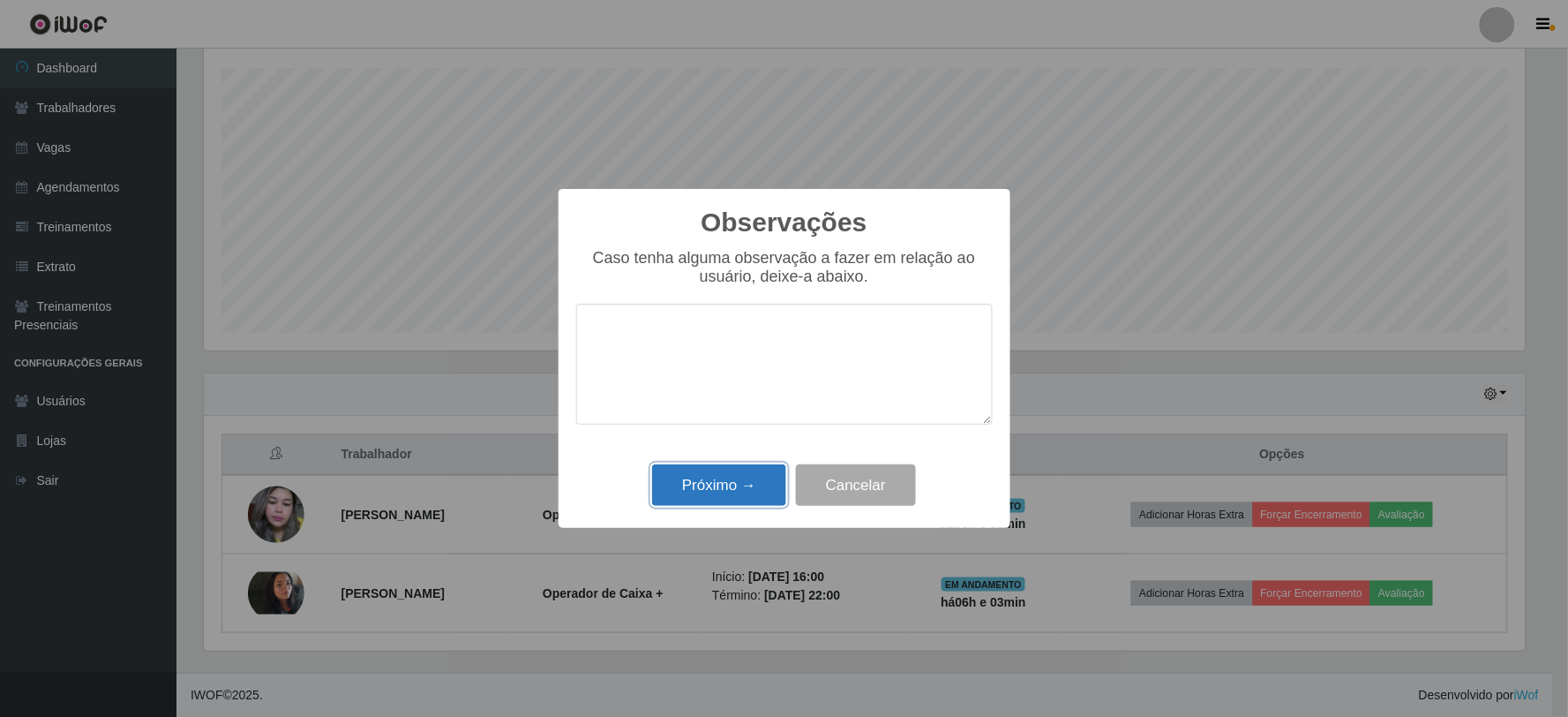
click at [739, 475] on button "Próximo →" at bounding box center [719, 485] width 134 height 41
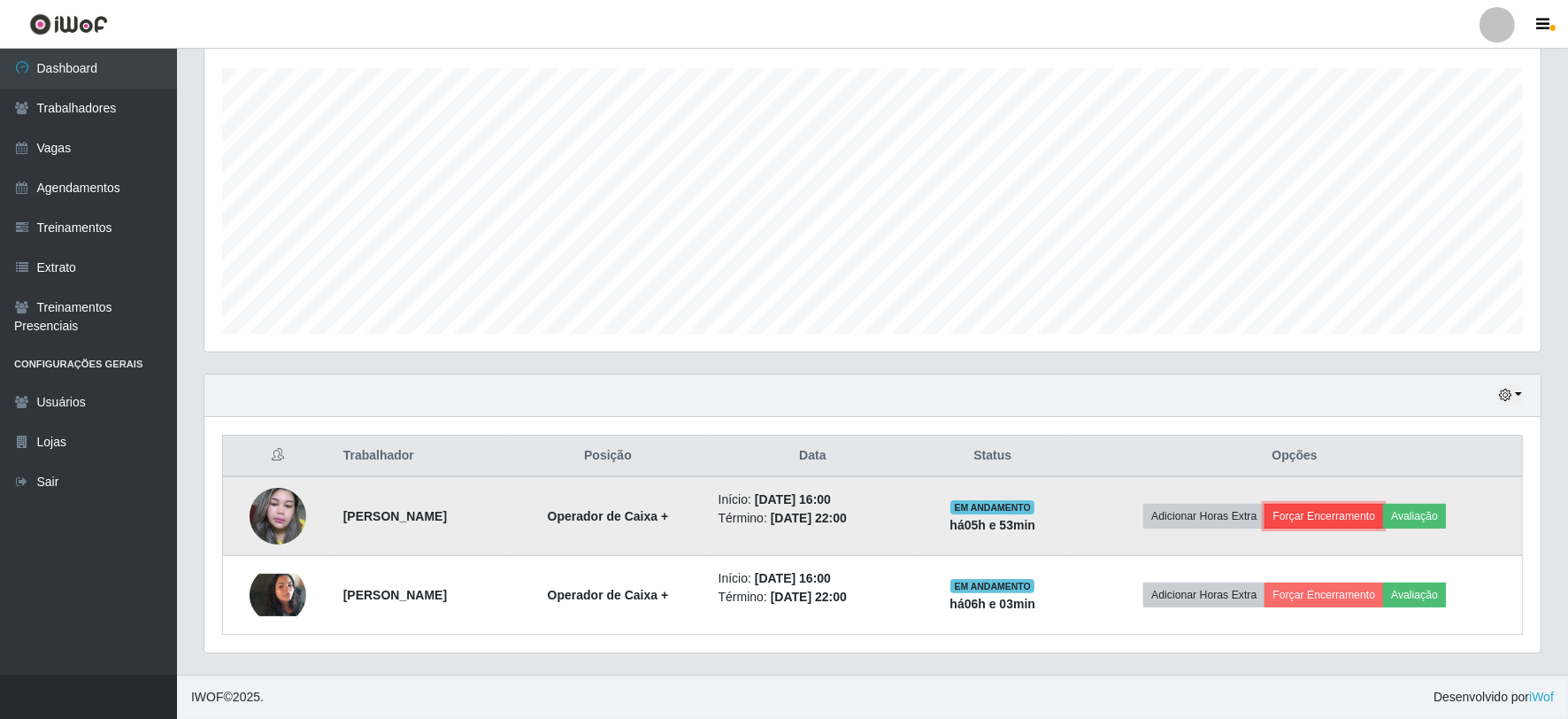
click at [1328, 512] on button "Forçar Encerramento" at bounding box center [1323, 516] width 119 height 25
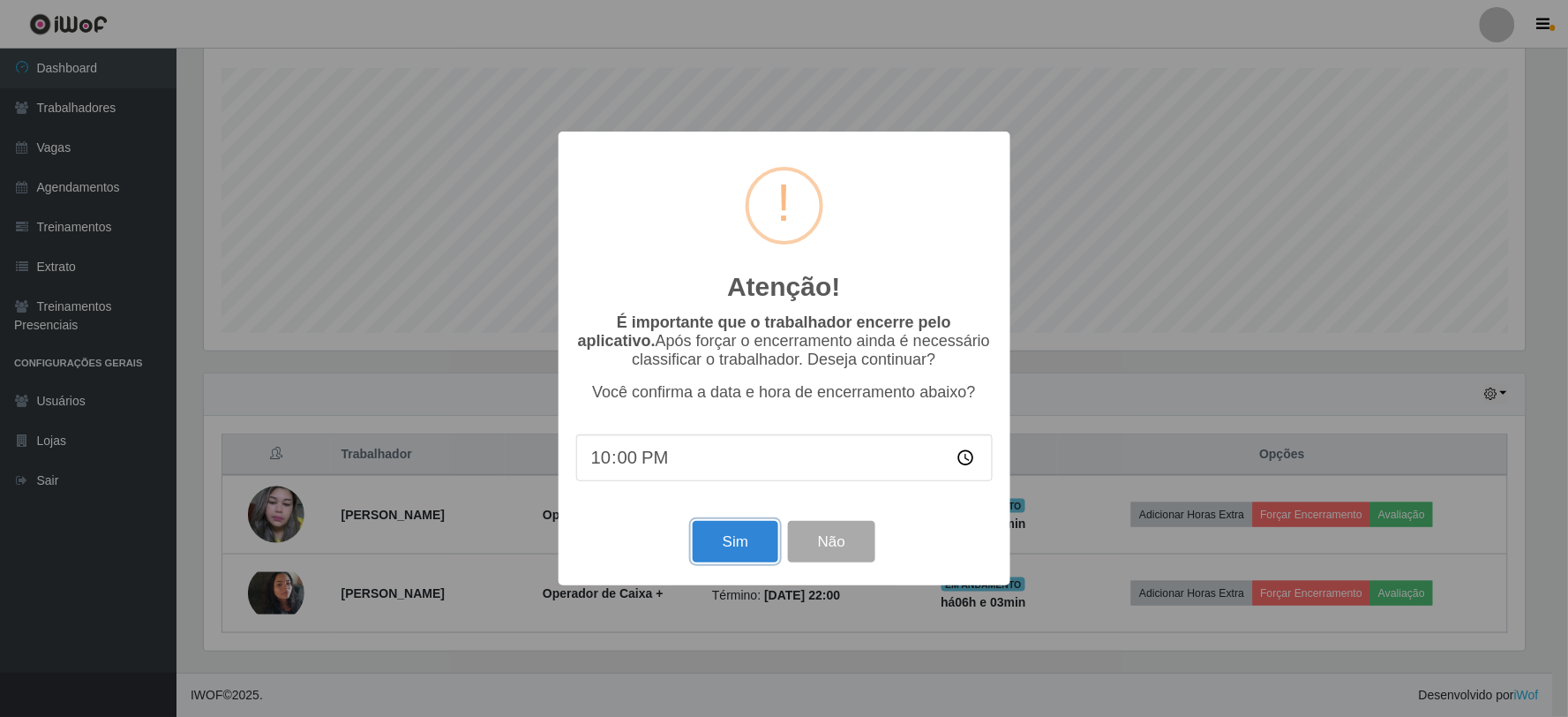
click at [762, 545] on button "Sim" at bounding box center [735, 542] width 85 height 41
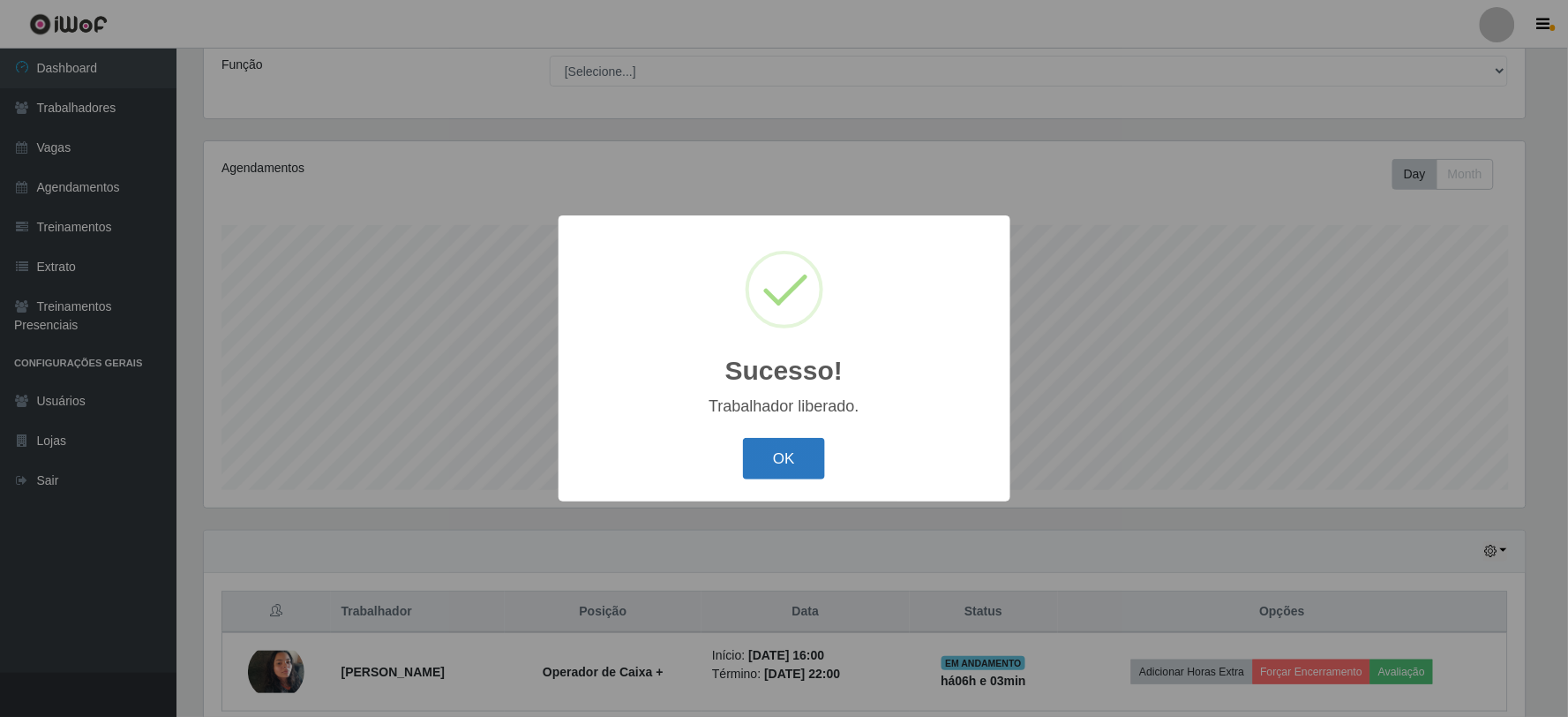
click at [788, 445] on button "OK" at bounding box center [784, 458] width 82 height 41
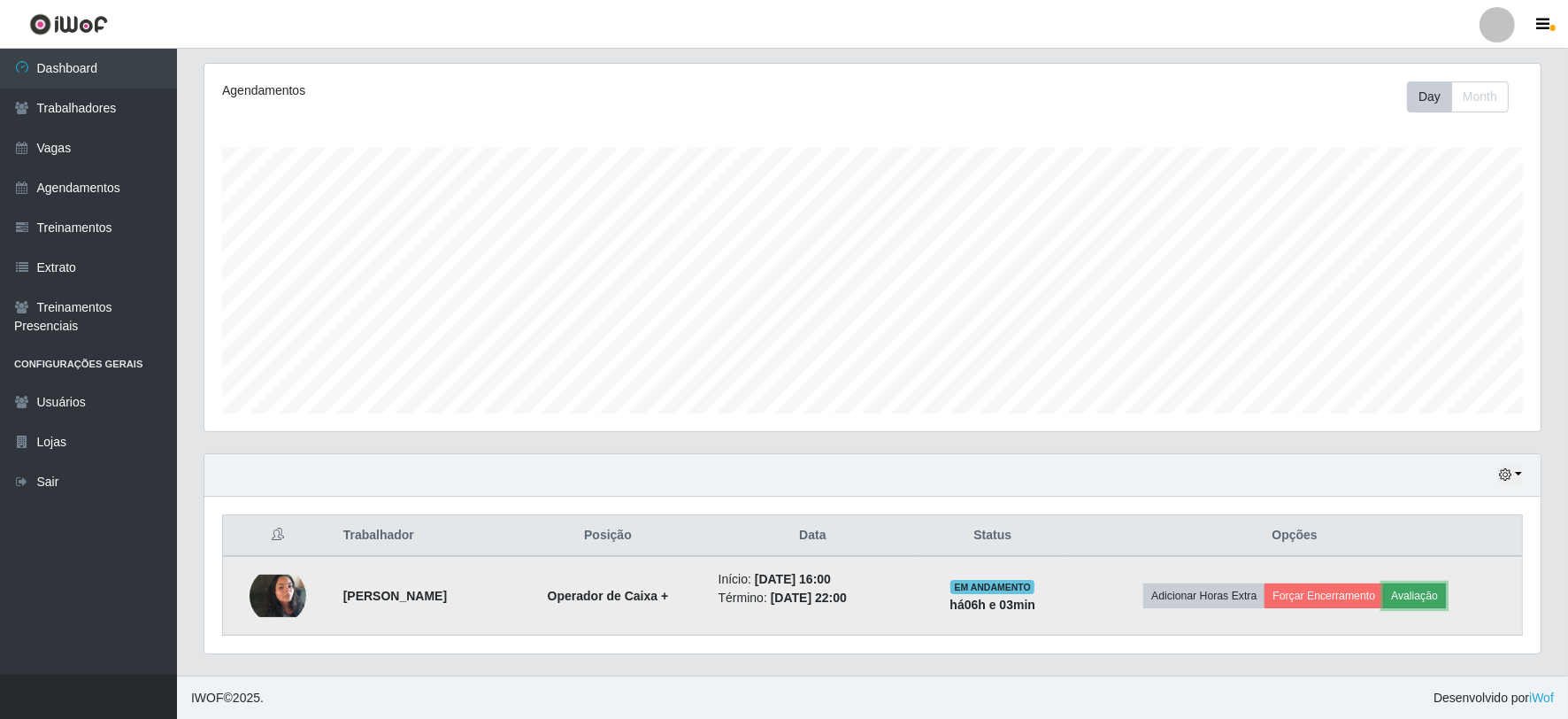
click at [1417, 593] on button "Avaliação" at bounding box center [1414, 595] width 63 height 25
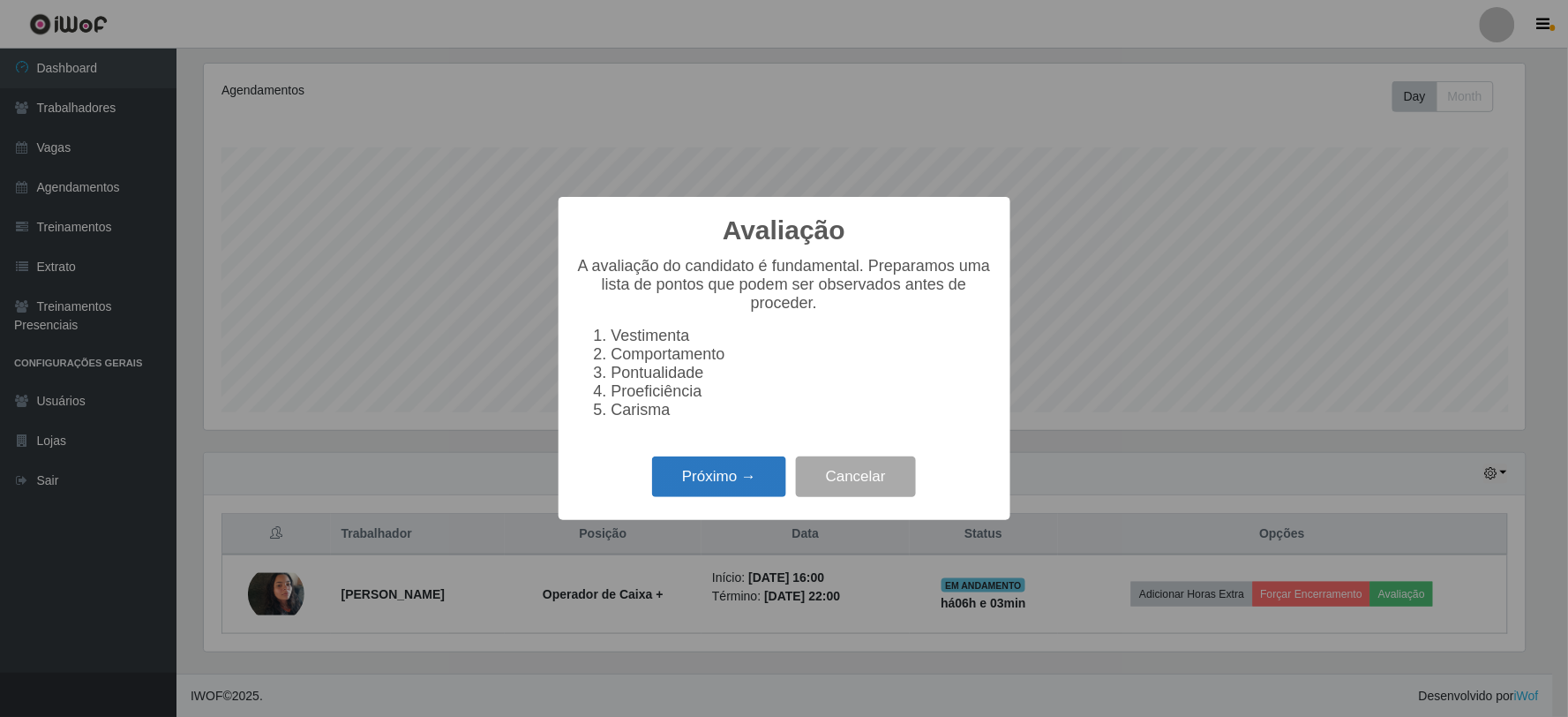
click at [708, 486] on button "Próximo →" at bounding box center [719, 477] width 134 height 41
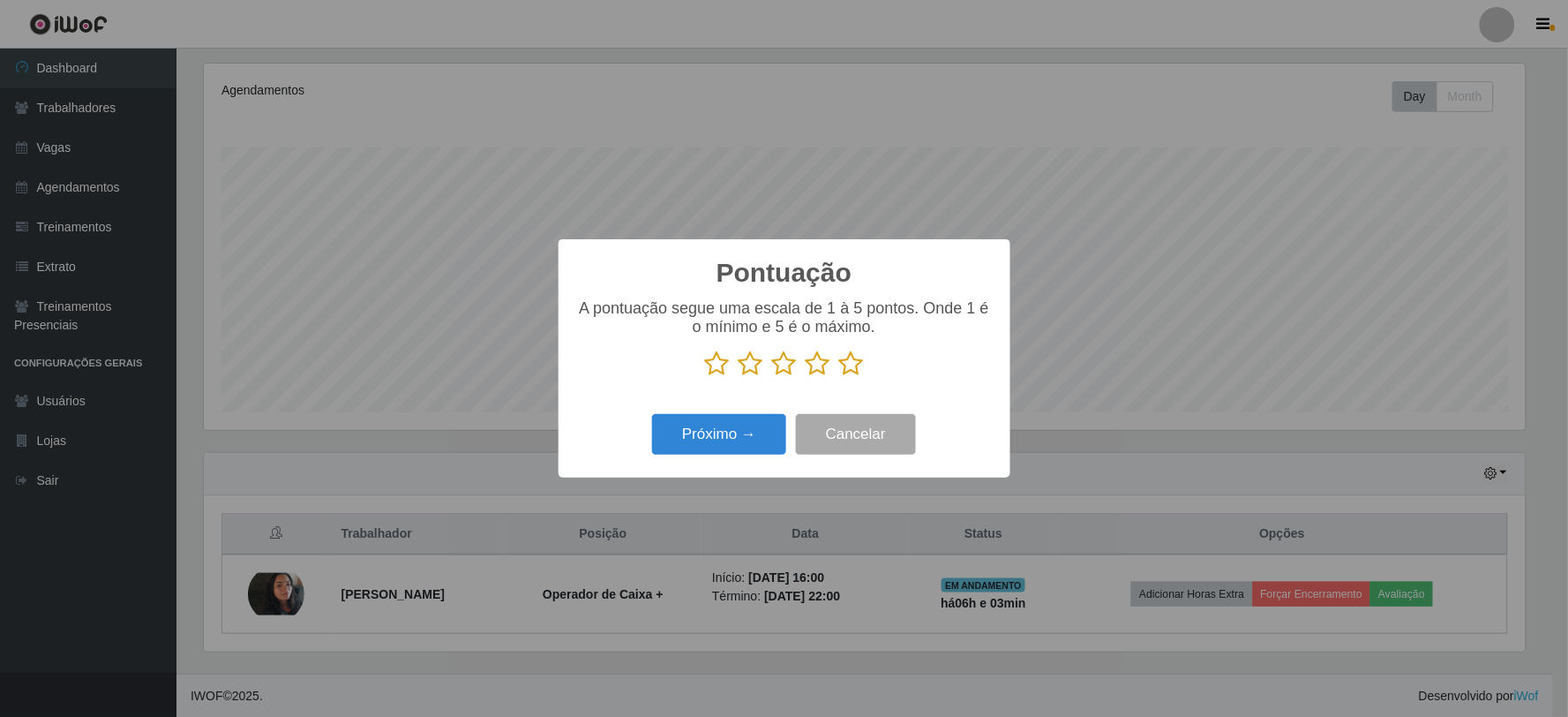
click at [849, 360] on icon at bounding box center [851, 363] width 24 height 26
click at [839, 377] on input "radio" at bounding box center [839, 377] width 0 height 0
click at [744, 450] on button "Próximo →" at bounding box center [719, 435] width 134 height 41
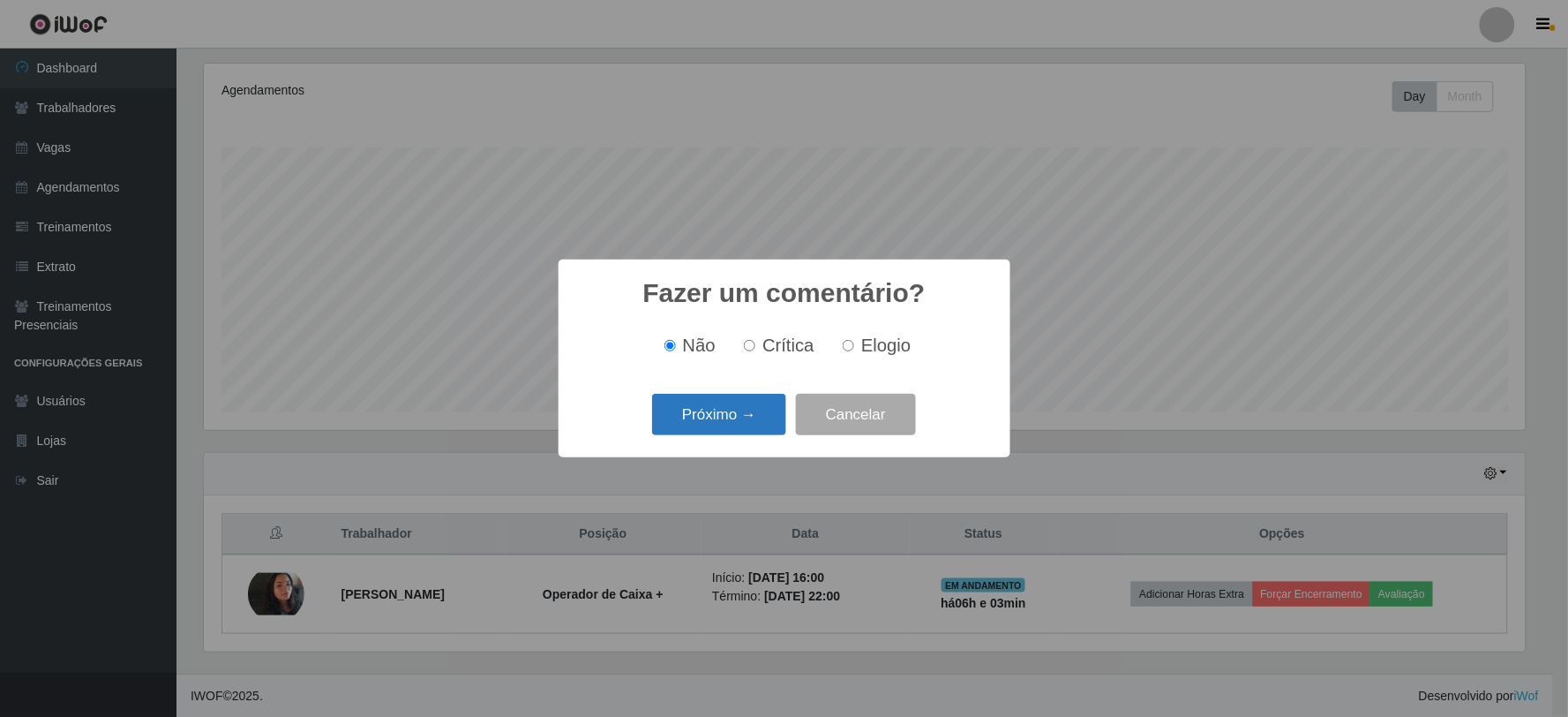
click at [769, 399] on button "Próximo →" at bounding box center [719, 414] width 134 height 41
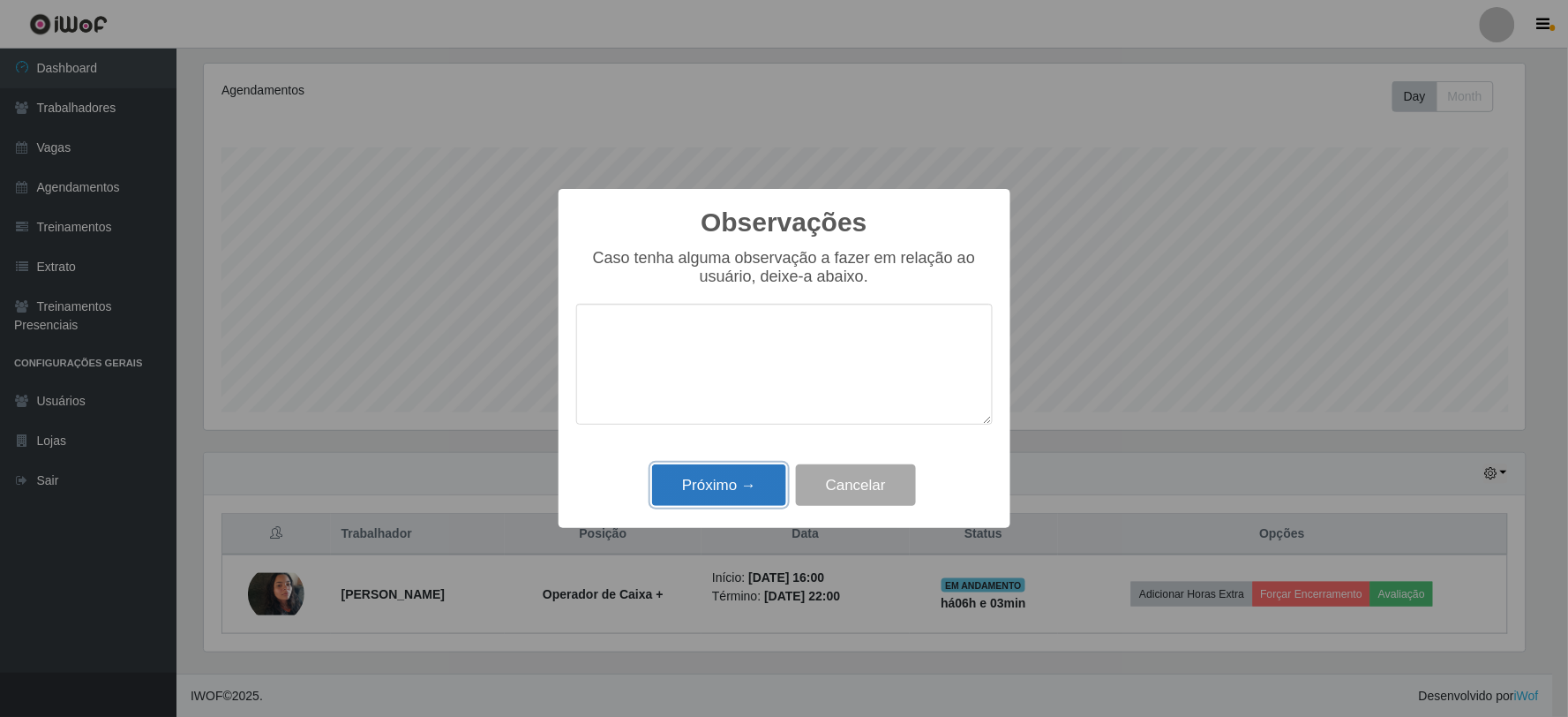
click at [745, 473] on button "Próximo →" at bounding box center [719, 485] width 134 height 41
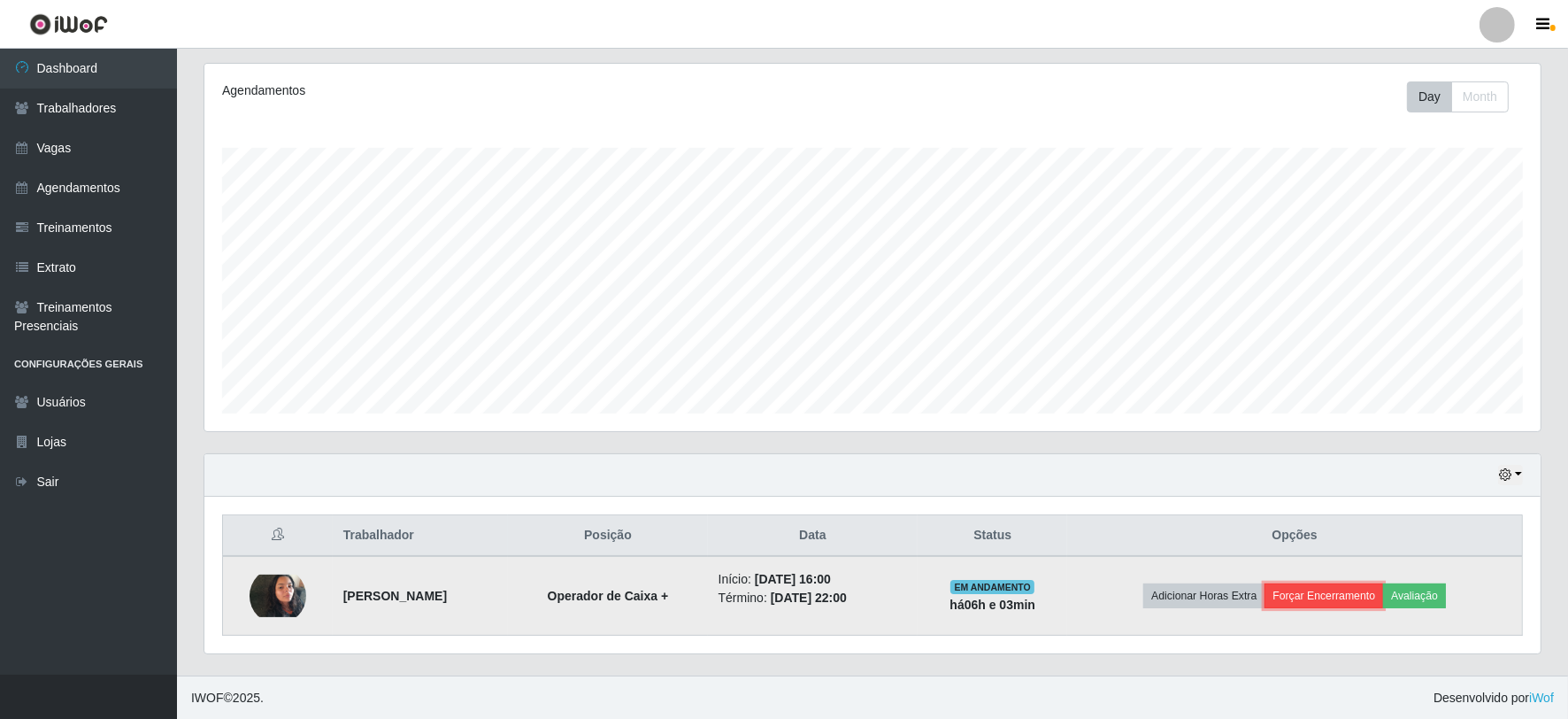
click at [1316, 586] on button "Forçar Encerramento" at bounding box center [1323, 595] width 119 height 25
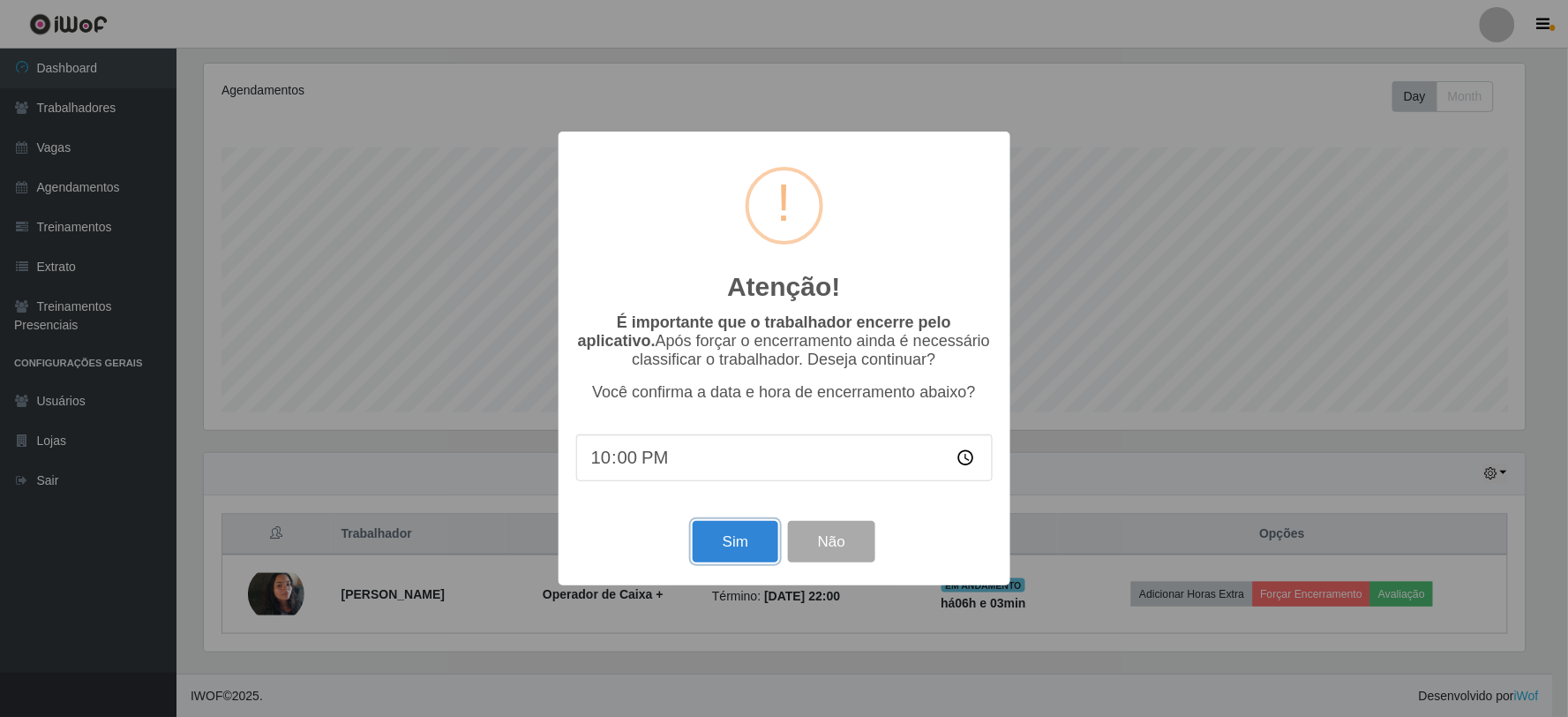
drag, startPoint x: 753, startPoint y: 542, endPoint x: 778, endPoint y: 541, distance: 25.0
click at [753, 544] on button "Sim" at bounding box center [735, 542] width 85 height 41
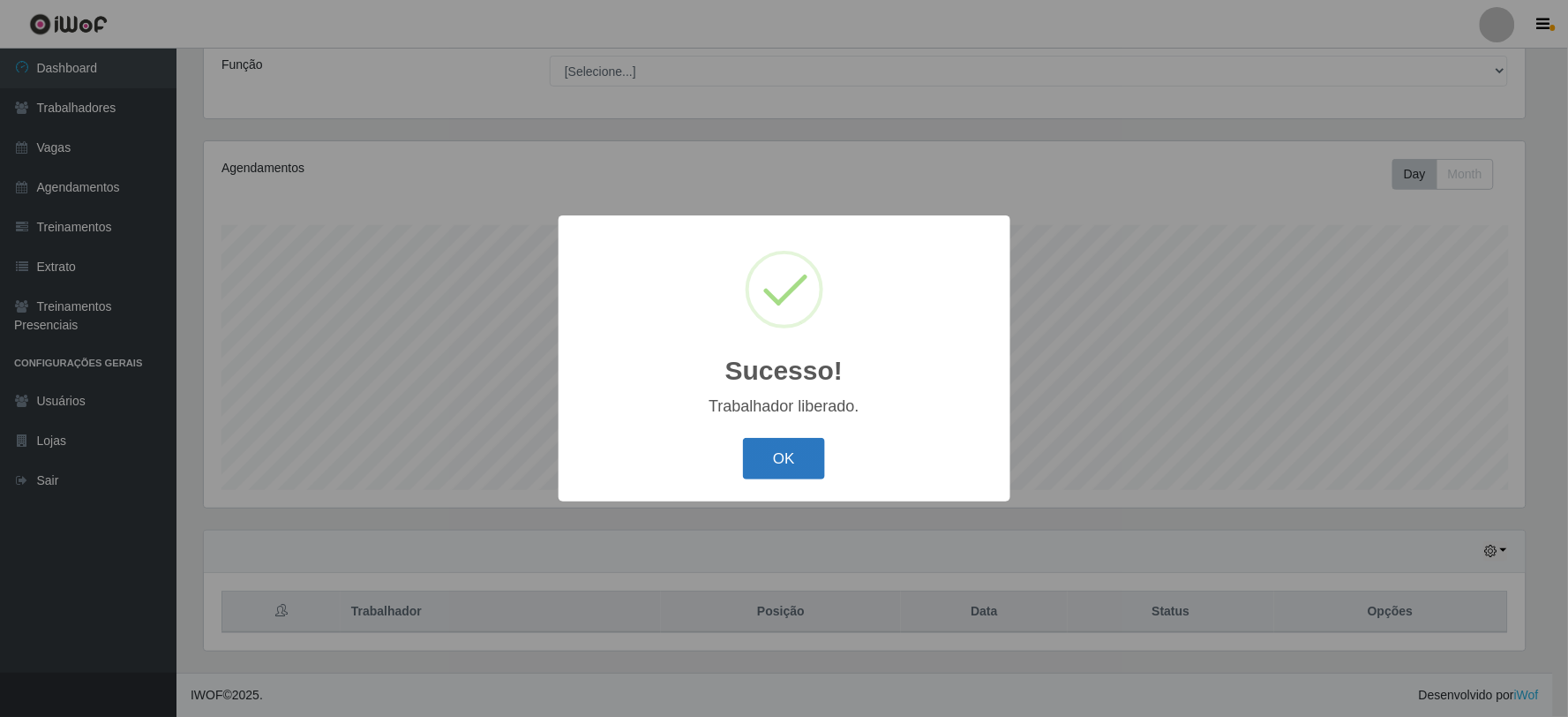
click at [801, 469] on button "OK" at bounding box center [784, 458] width 82 height 41
